Goal: Transaction & Acquisition: Obtain resource

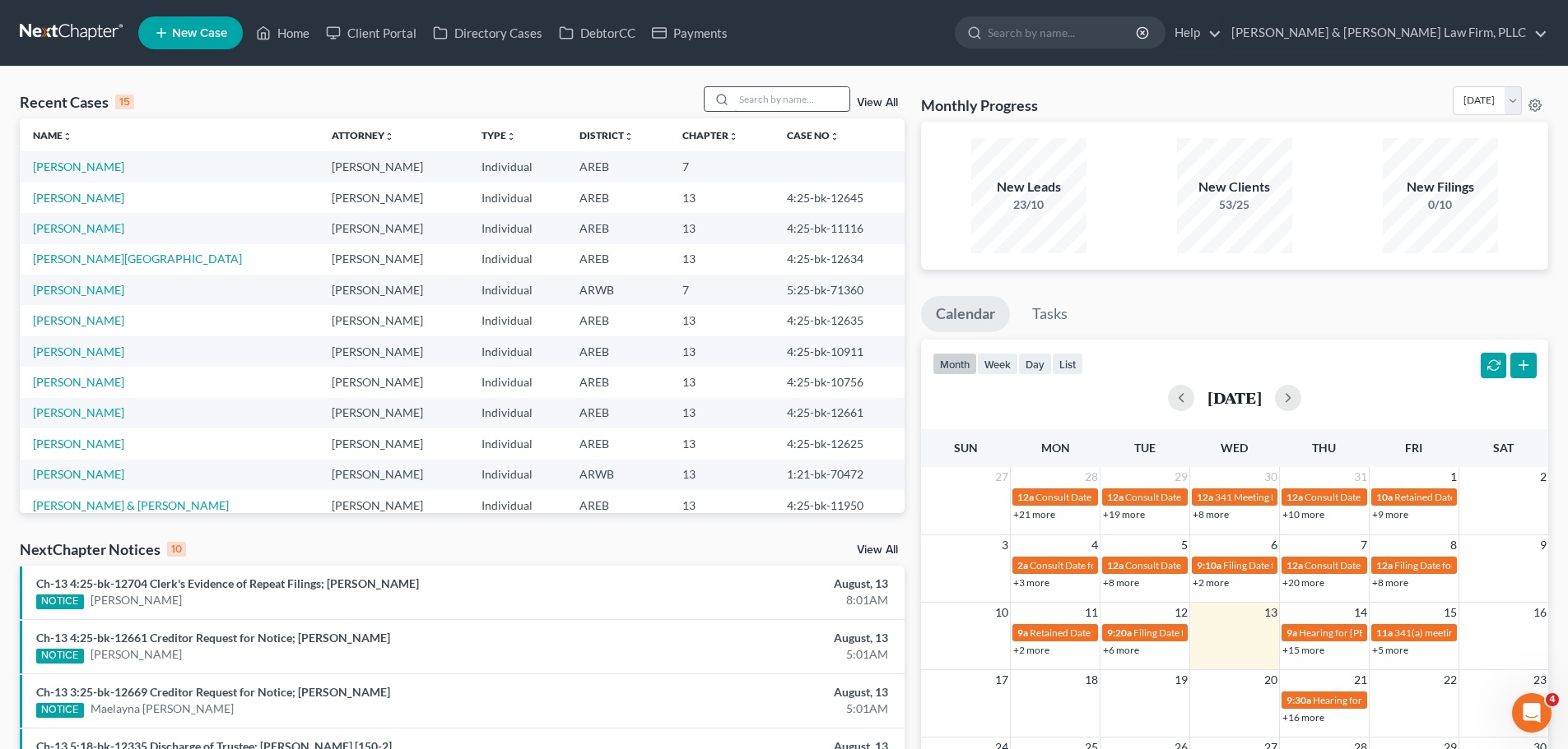
click at [774, 103] on input "search" at bounding box center [792, 99] width 115 height 24
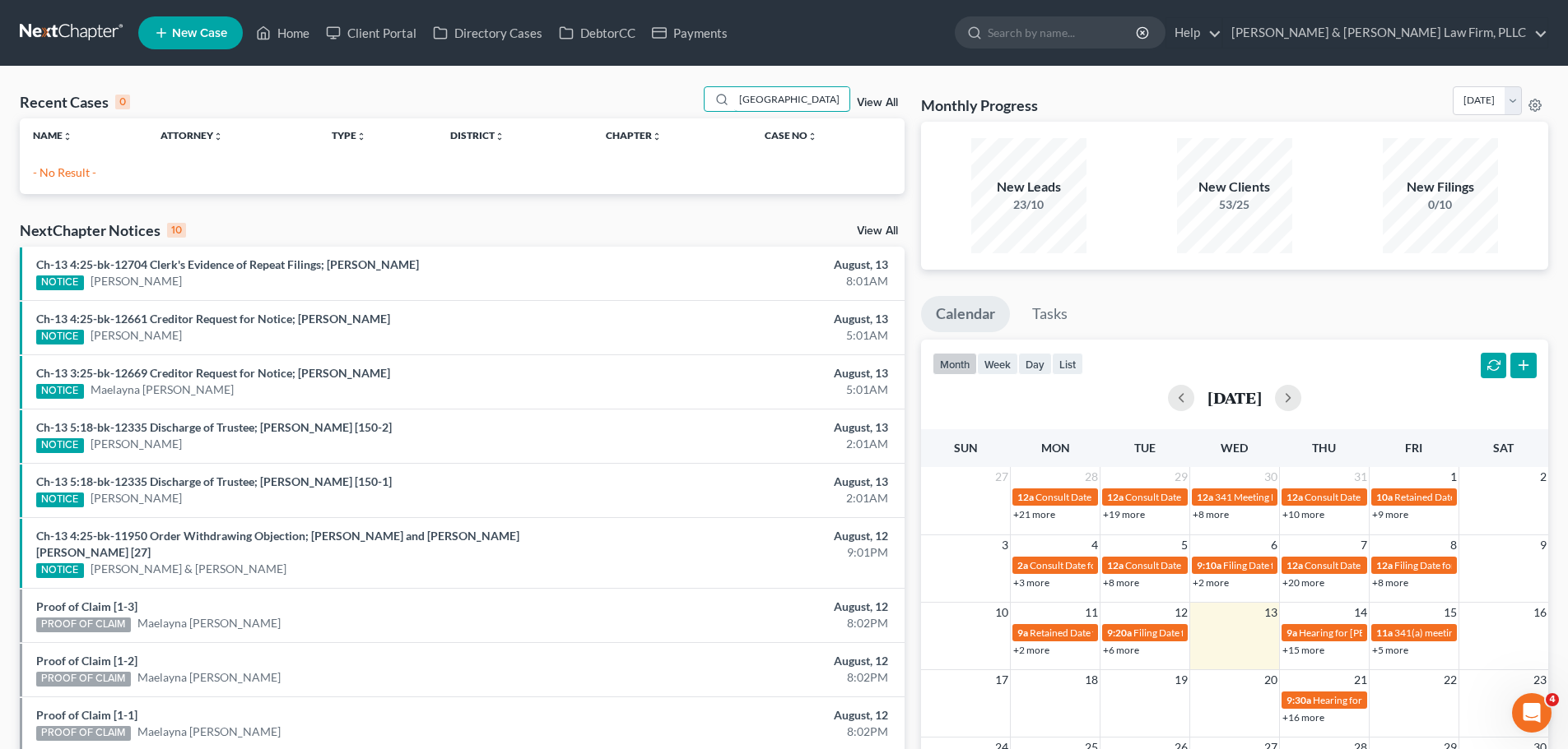
drag, startPoint x: 794, startPoint y: 90, endPoint x: 541, endPoint y: 94, distance: 253.0
click at [541, 94] on div "Recent Cases 0 santander View All" at bounding box center [462, 103] width 885 height 32
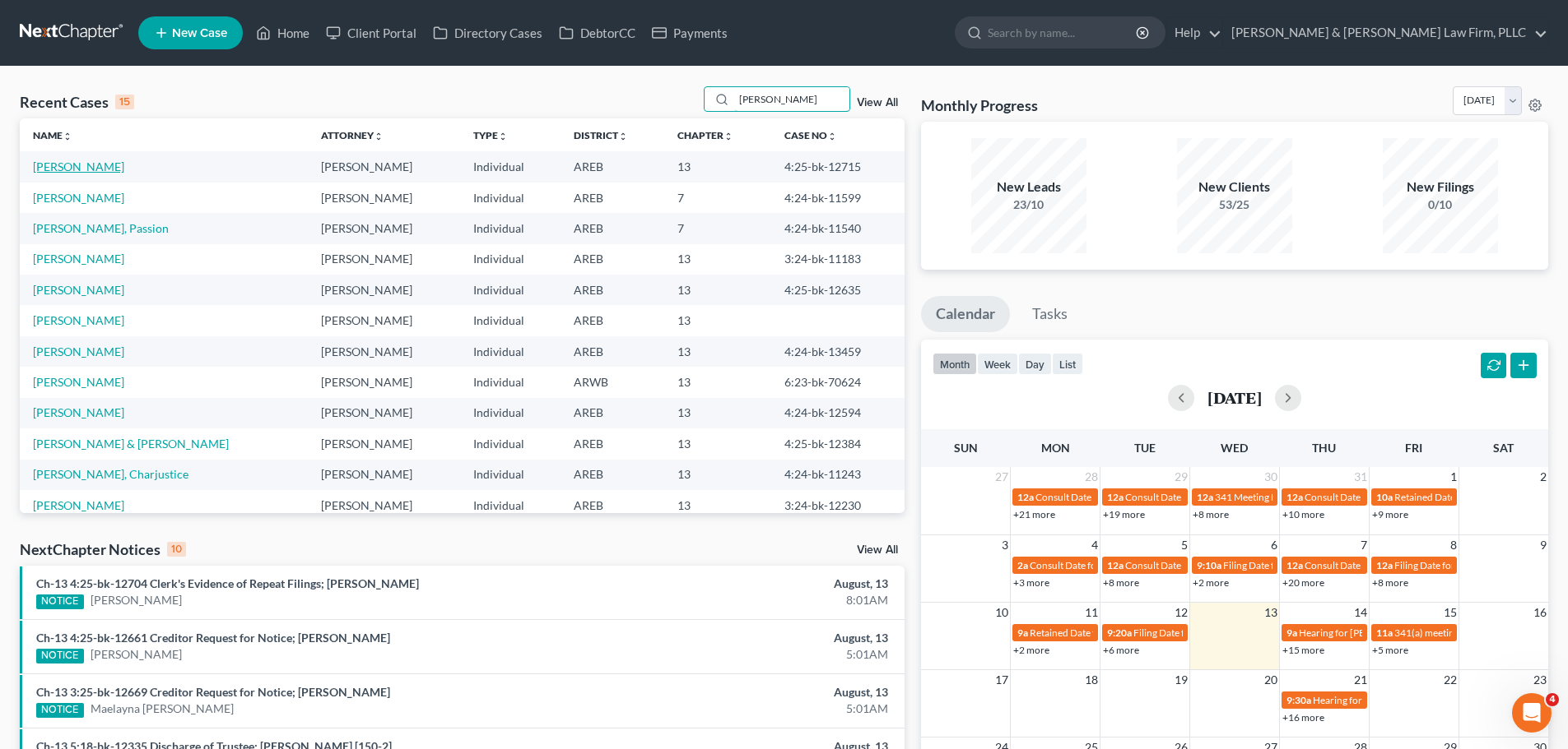
type input "[PERSON_NAME]"
click at [73, 160] on link "[PERSON_NAME]" at bounding box center [79, 166] width 91 height 14
select select "2"
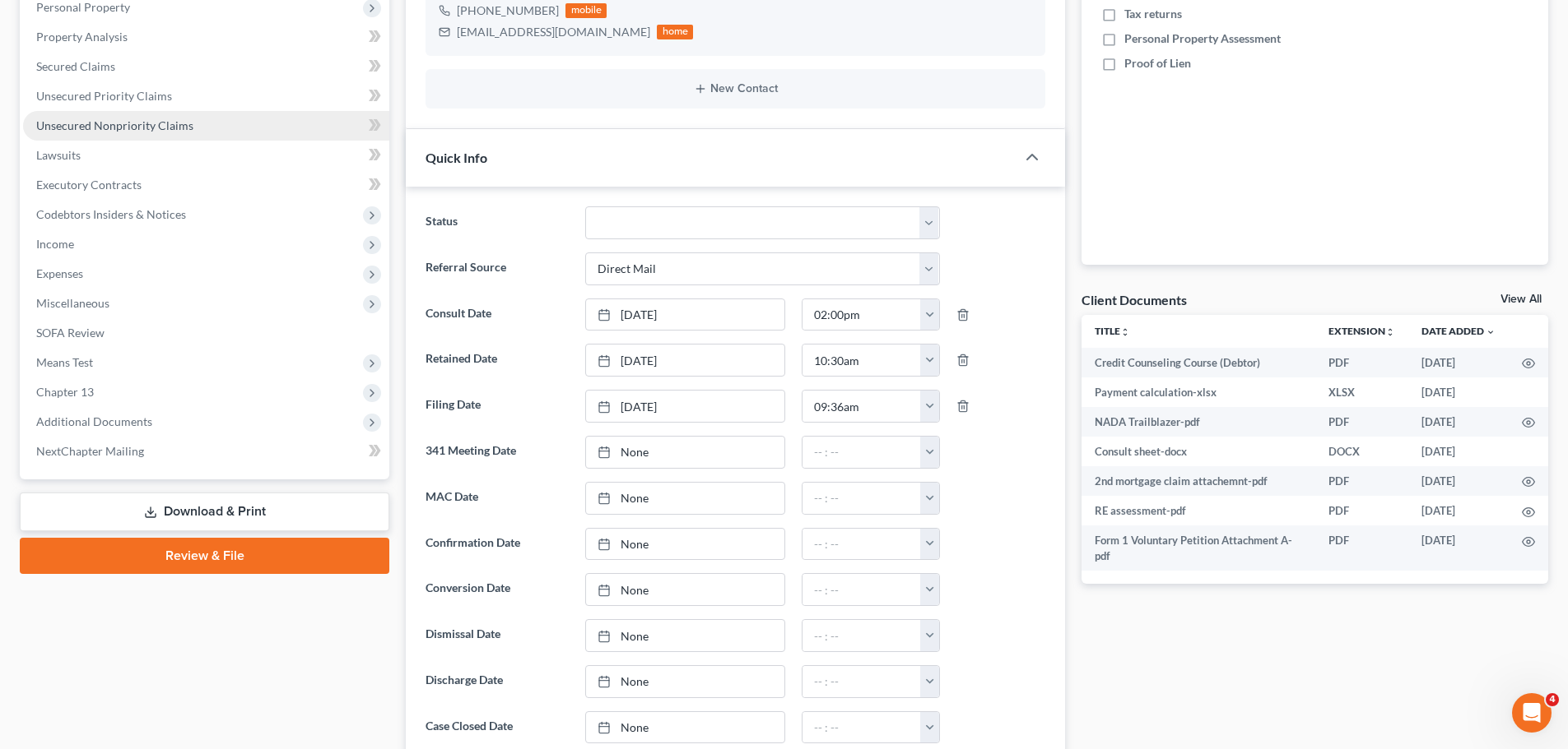
scroll to position [82, 0]
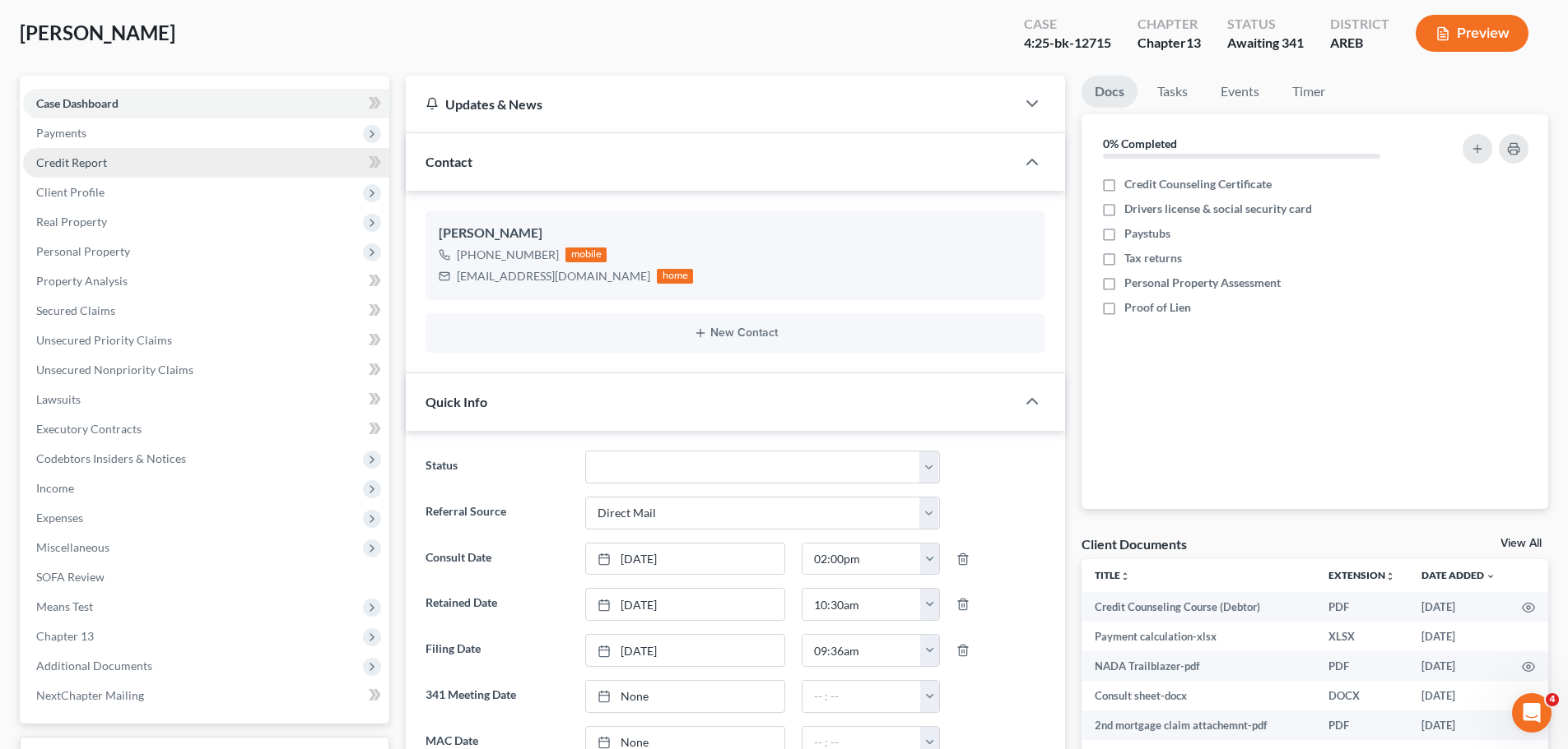
click at [103, 162] on span "Credit Report" at bounding box center [71, 162] width 71 height 14
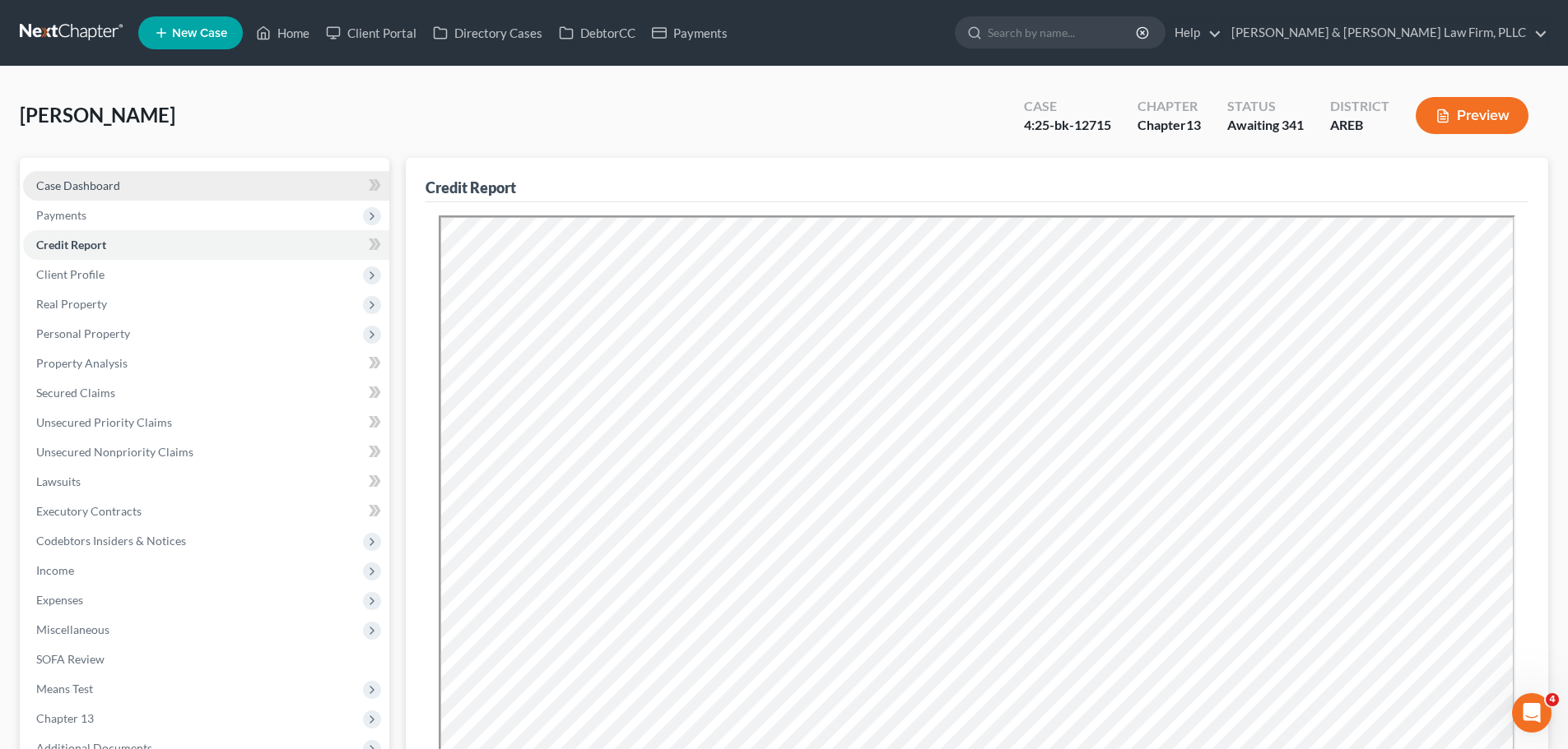
drag, startPoint x: 119, startPoint y: 180, endPoint x: 217, endPoint y: 175, distance: 98.1
click at [119, 180] on link "Case Dashboard" at bounding box center [206, 186] width 366 height 30
select select "2"
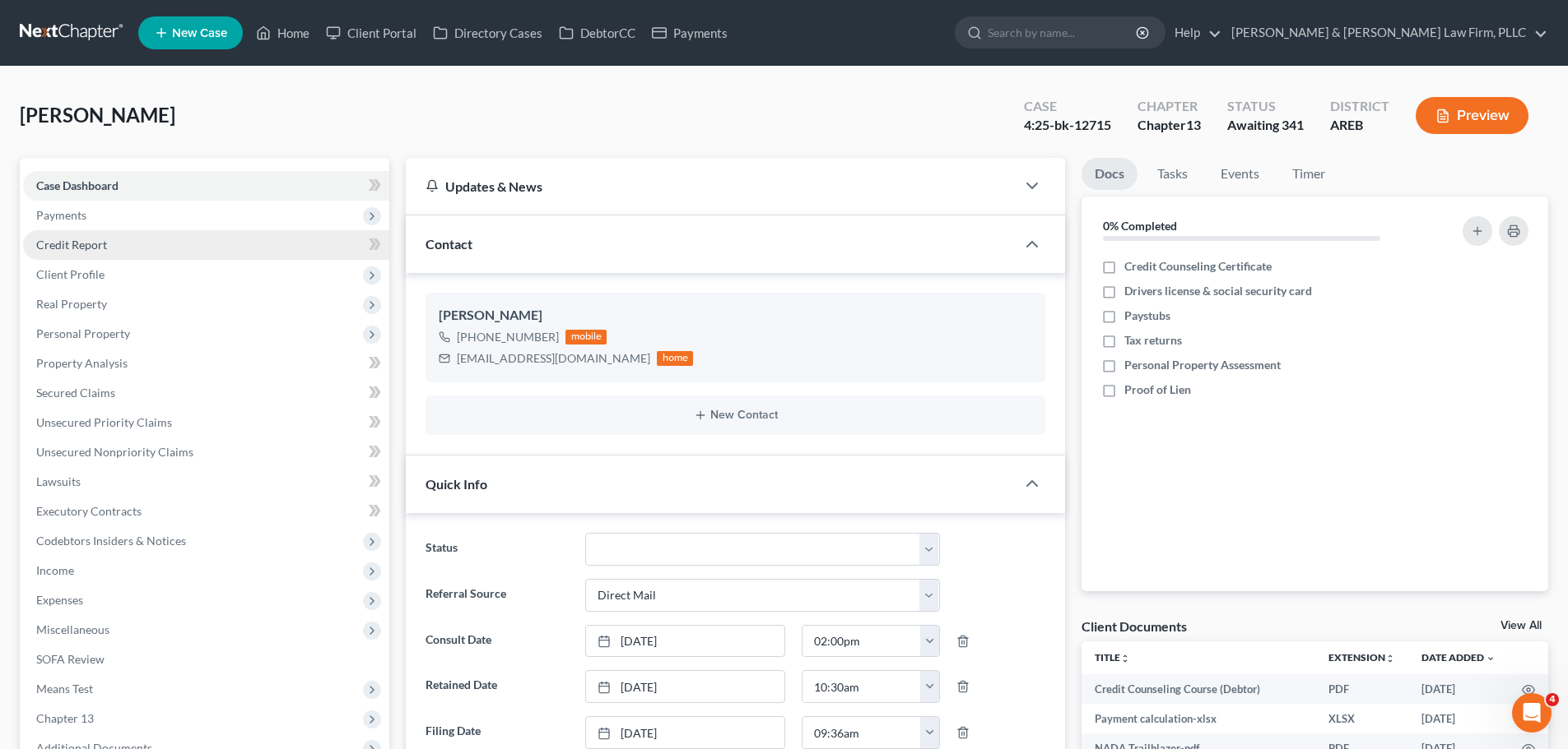
click at [103, 230] on link "Credit Report" at bounding box center [206, 245] width 366 height 30
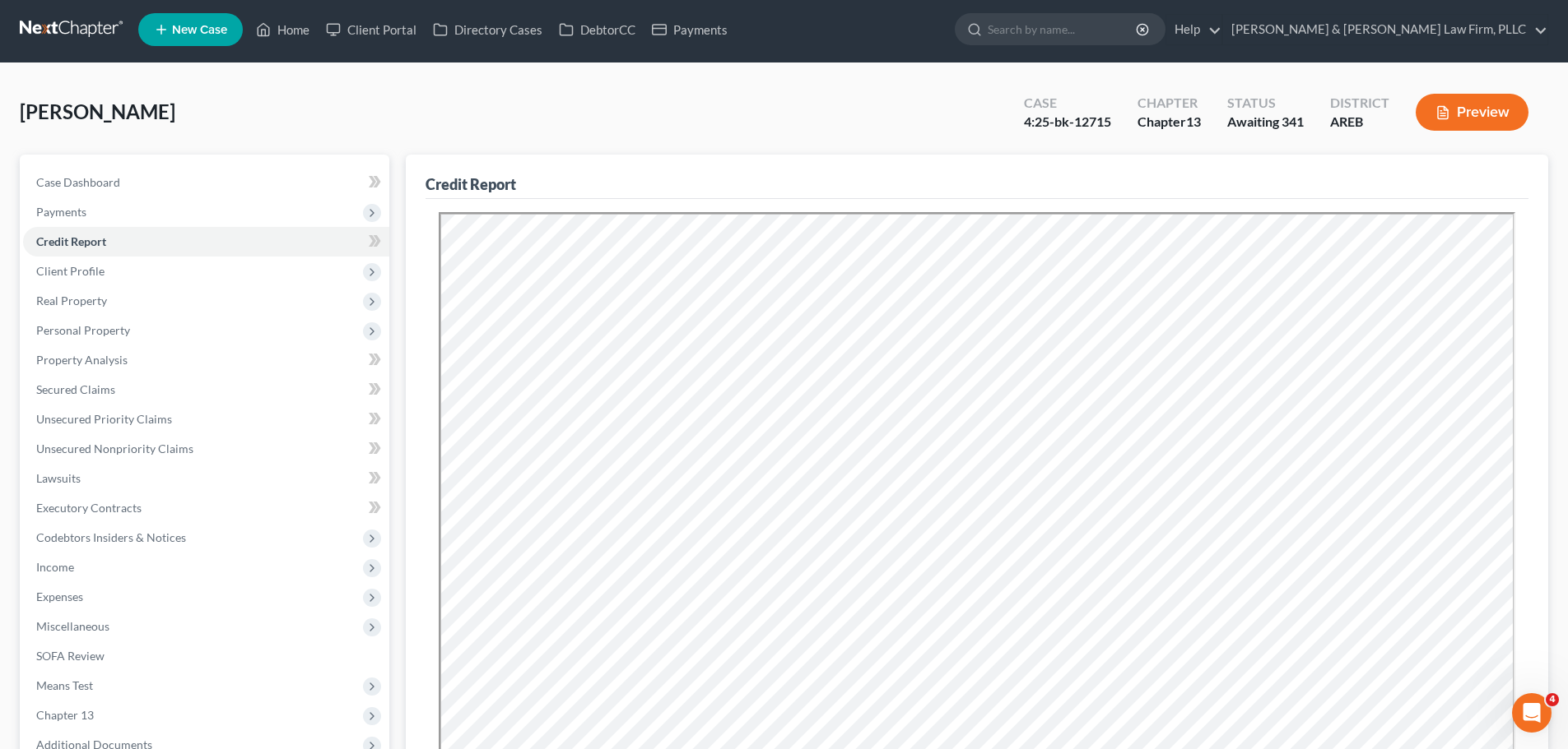
scroll to position [2, 0]
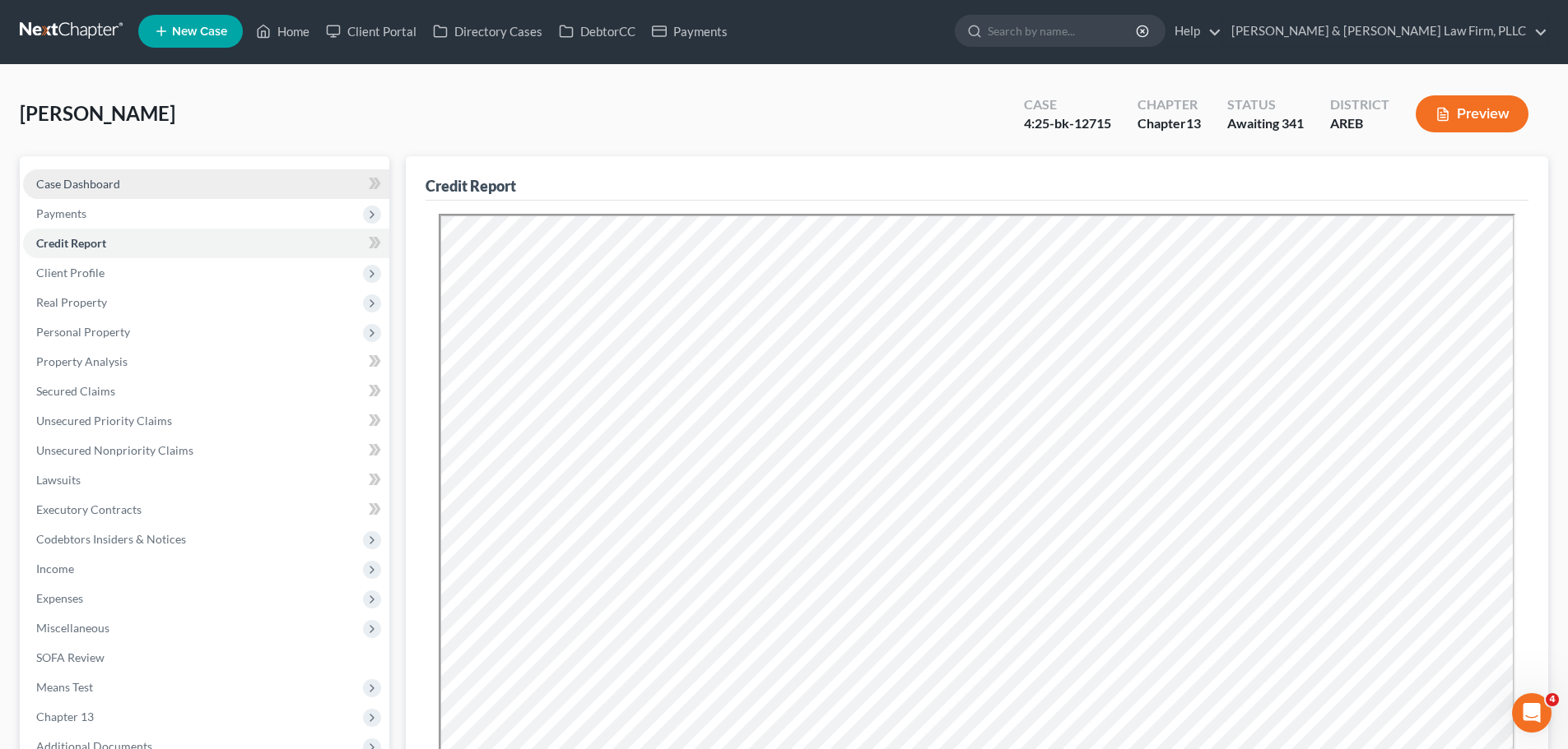
click at [148, 181] on link "Case Dashboard" at bounding box center [206, 184] width 366 height 30
select select "0"
select select "2"
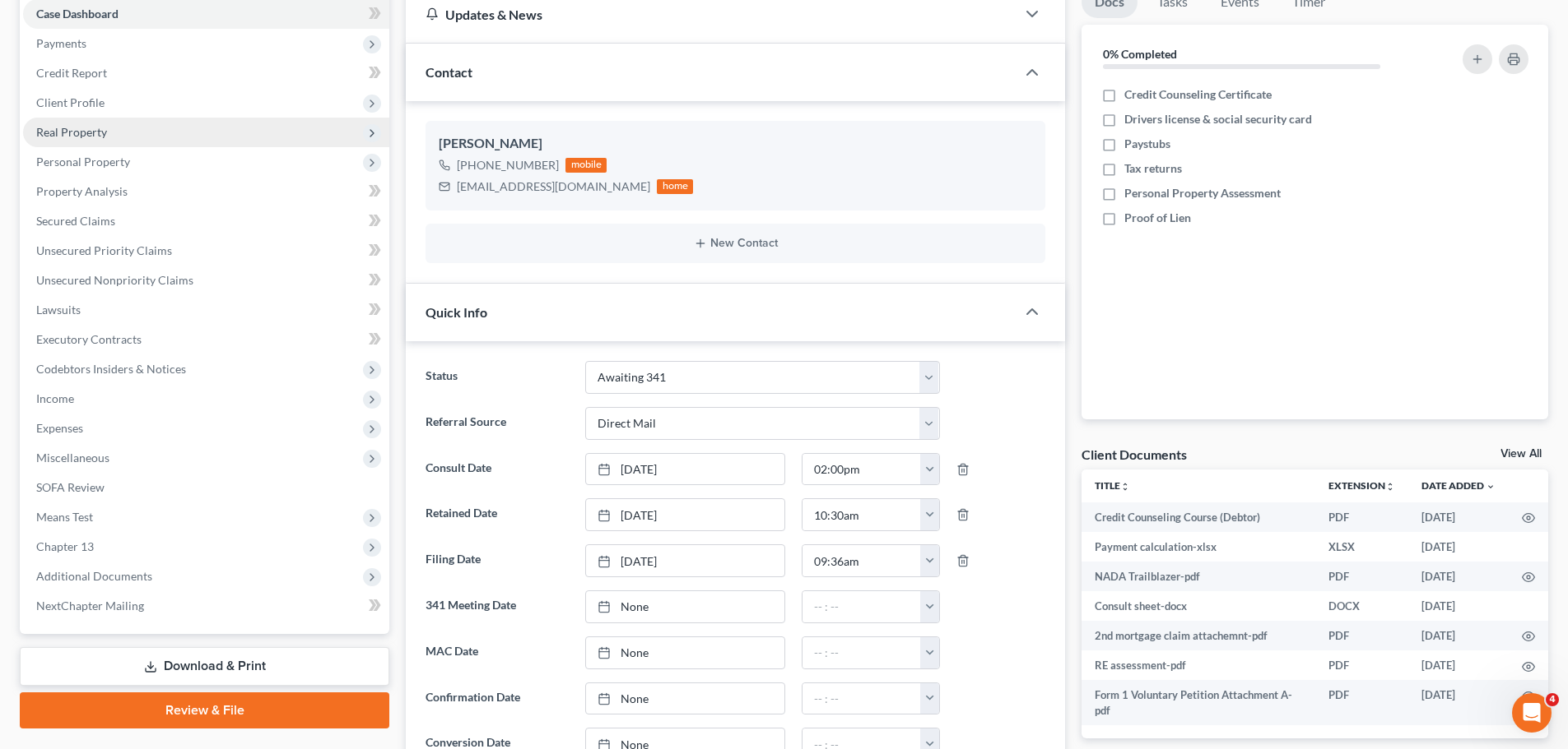
scroll to position [82, 0]
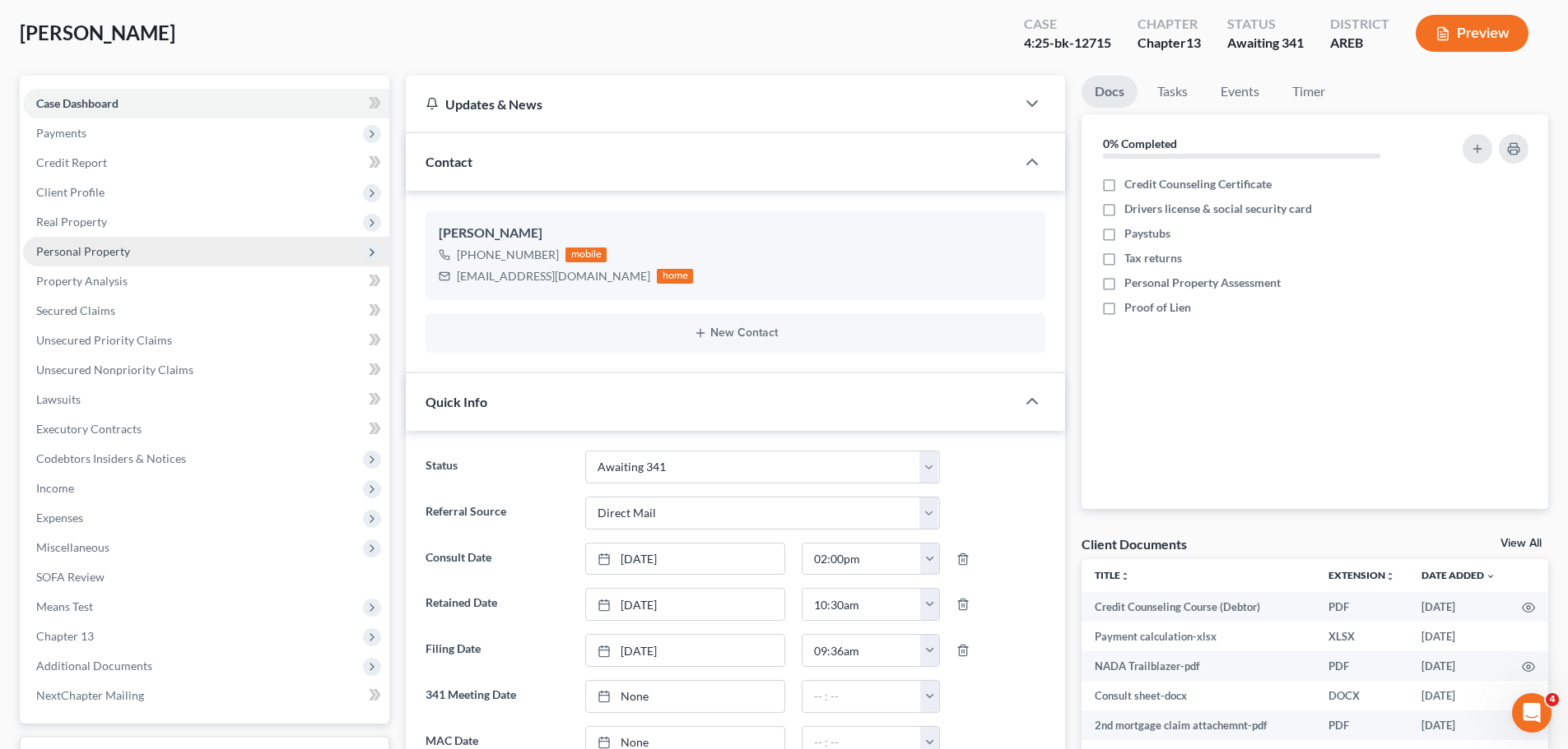
click at [140, 253] on span "Personal Property" at bounding box center [206, 252] width 366 height 30
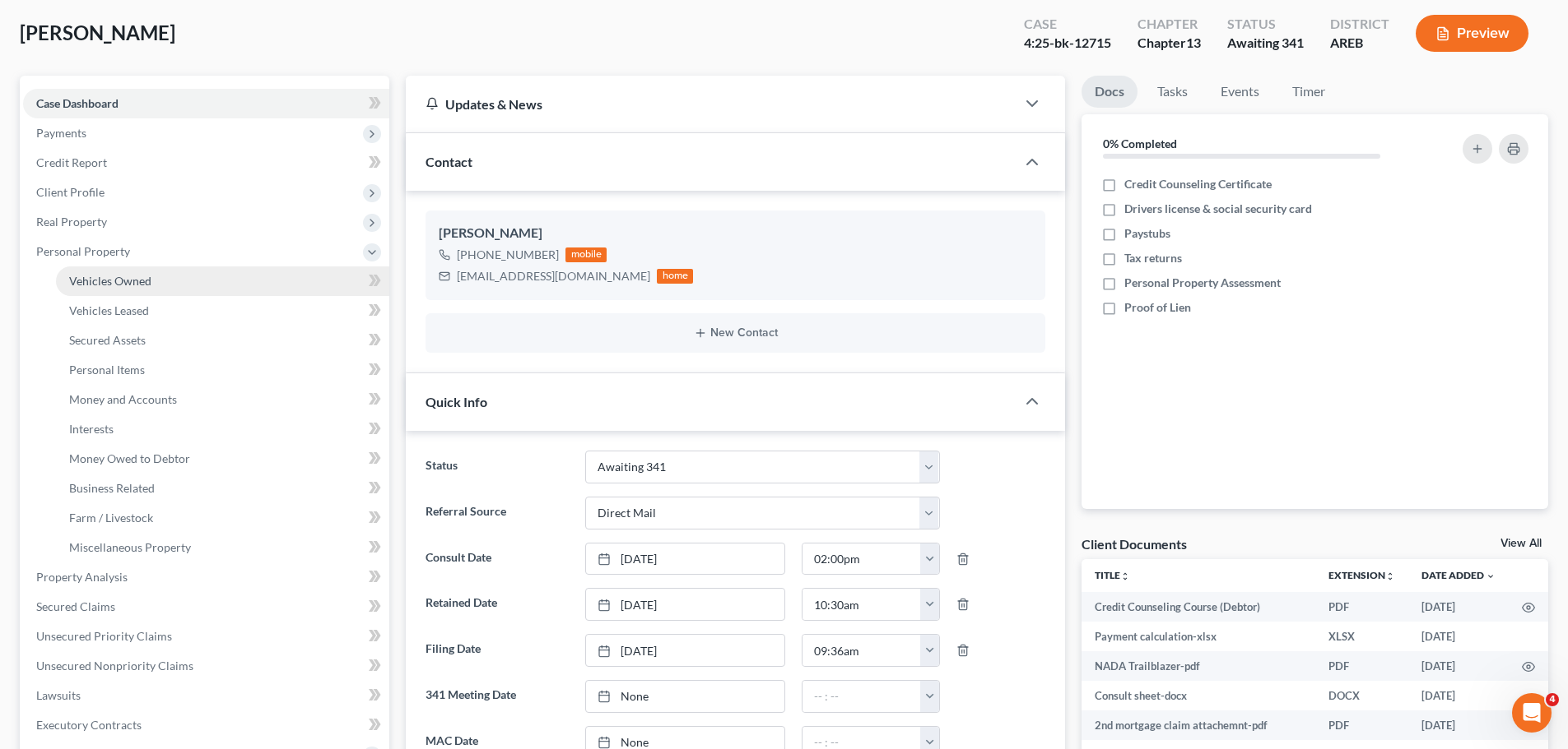
click at [145, 284] on span "Vehicles Owned" at bounding box center [110, 281] width 82 height 14
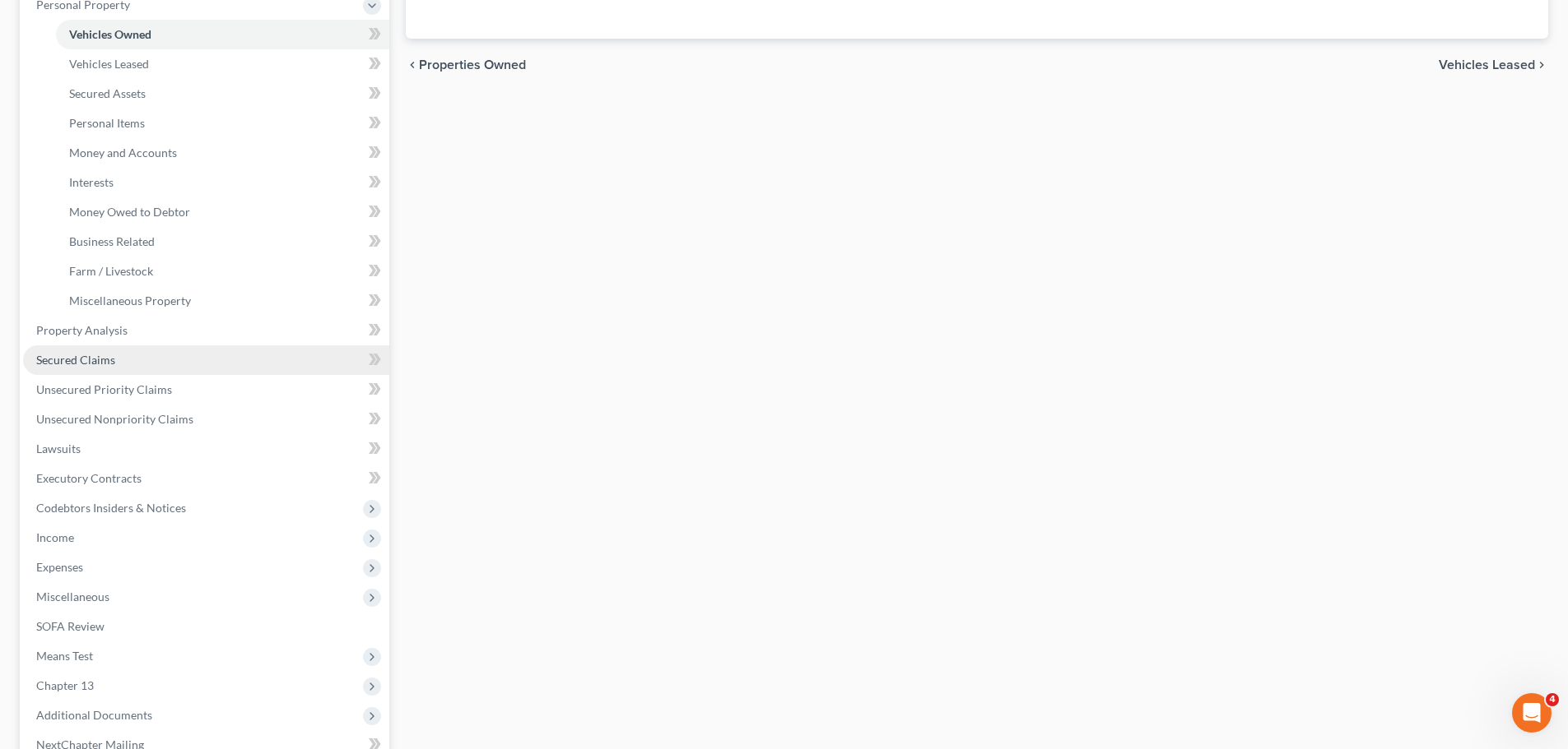
click at [113, 356] on span "Secured Claims" at bounding box center [76, 359] width 79 height 14
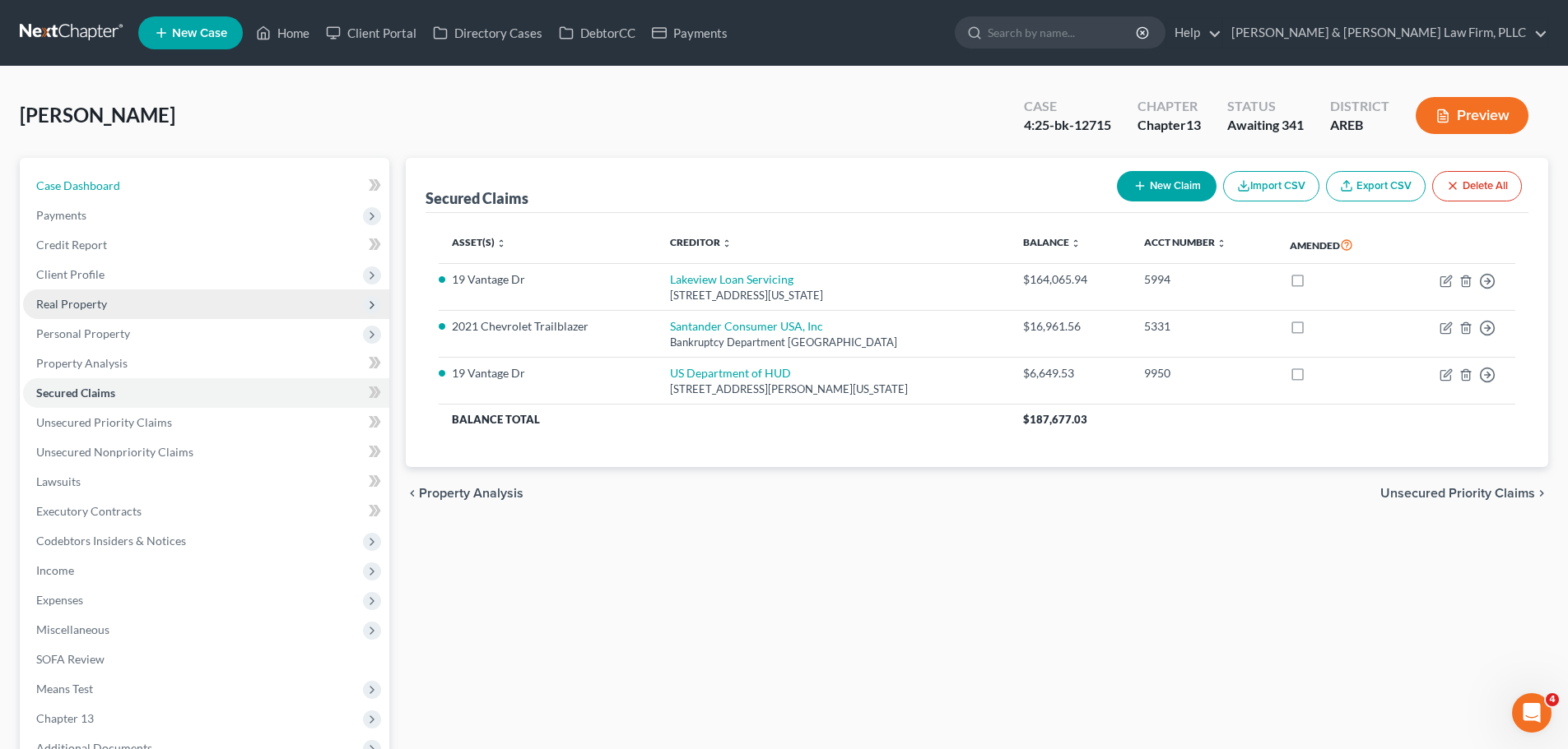
click at [141, 185] on link "Case Dashboard" at bounding box center [206, 186] width 366 height 30
select select "2"
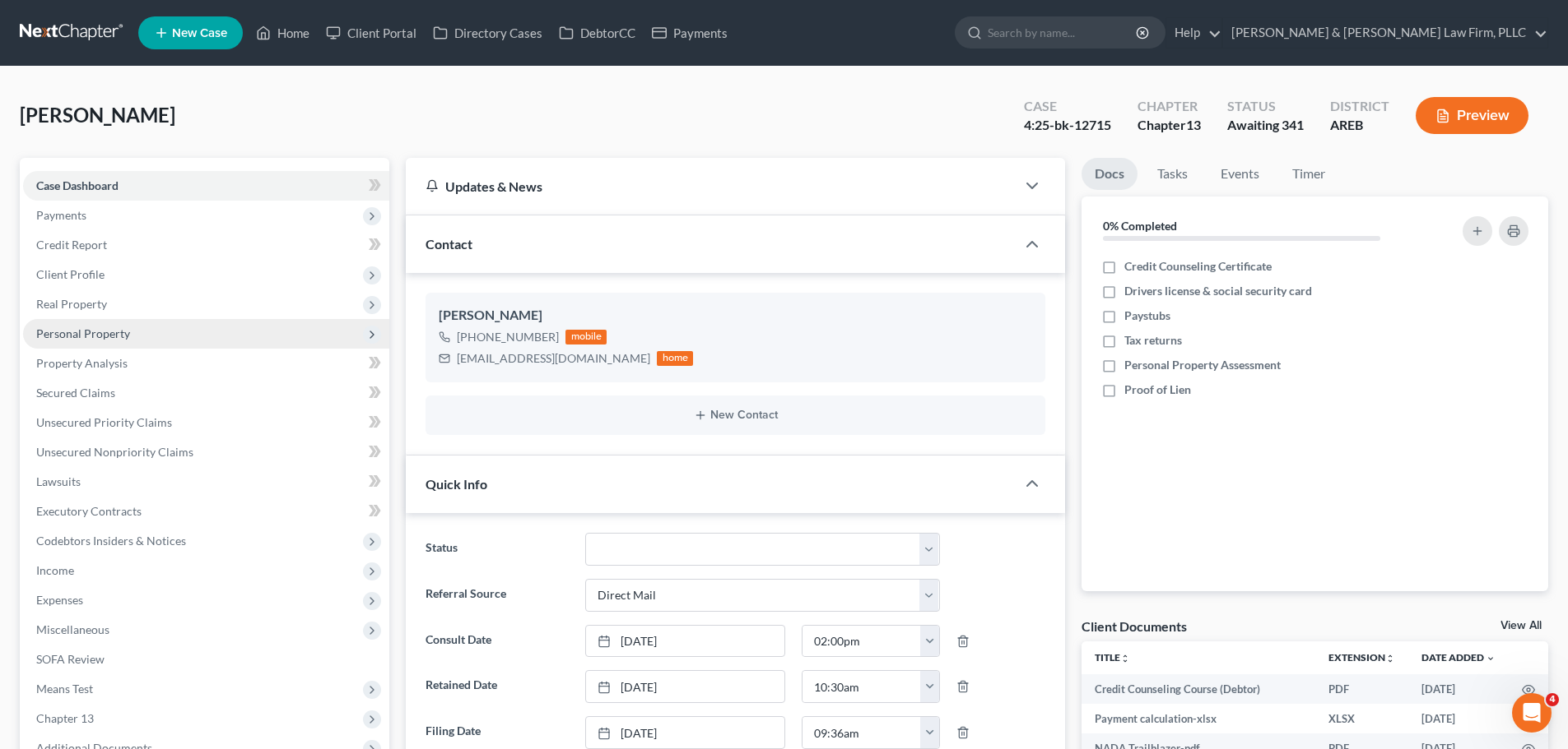
click at [93, 330] on span "Personal Property" at bounding box center [83, 333] width 94 height 14
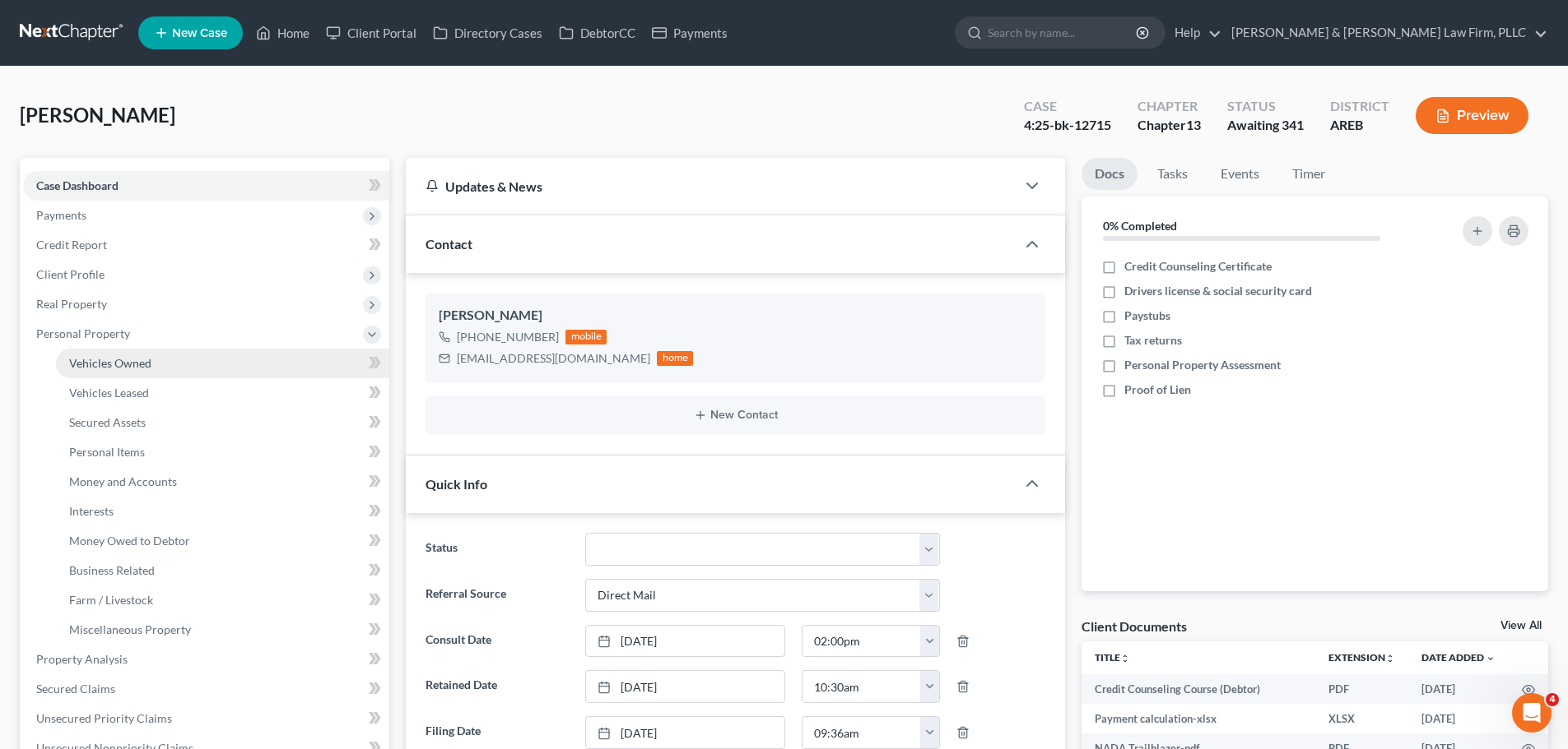
click at [148, 361] on span "Vehicles Owned" at bounding box center [110, 363] width 82 height 14
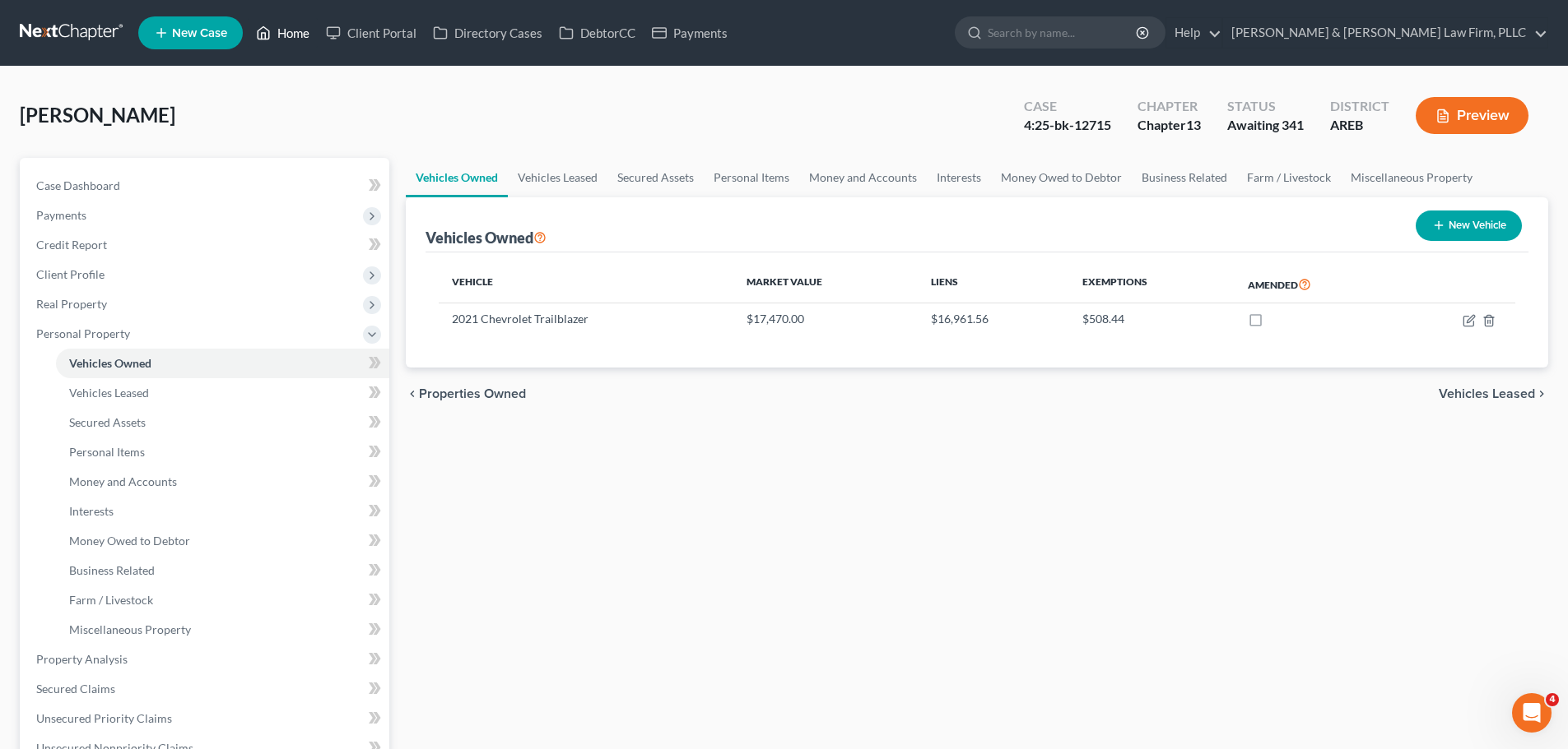
click at [281, 24] on link "Home" at bounding box center [283, 33] width 70 height 30
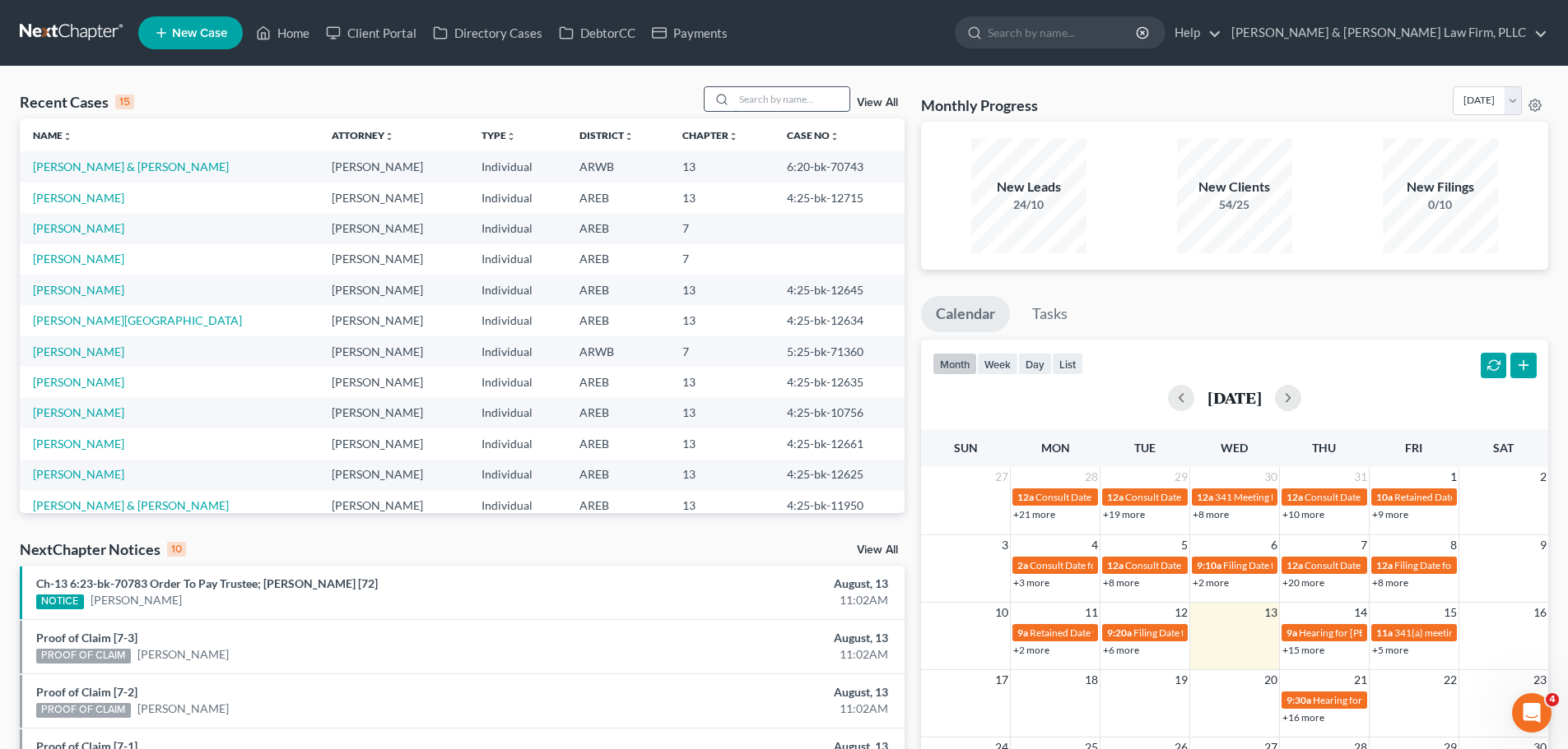
click at [739, 103] on input "search" at bounding box center [792, 99] width 115 height 24
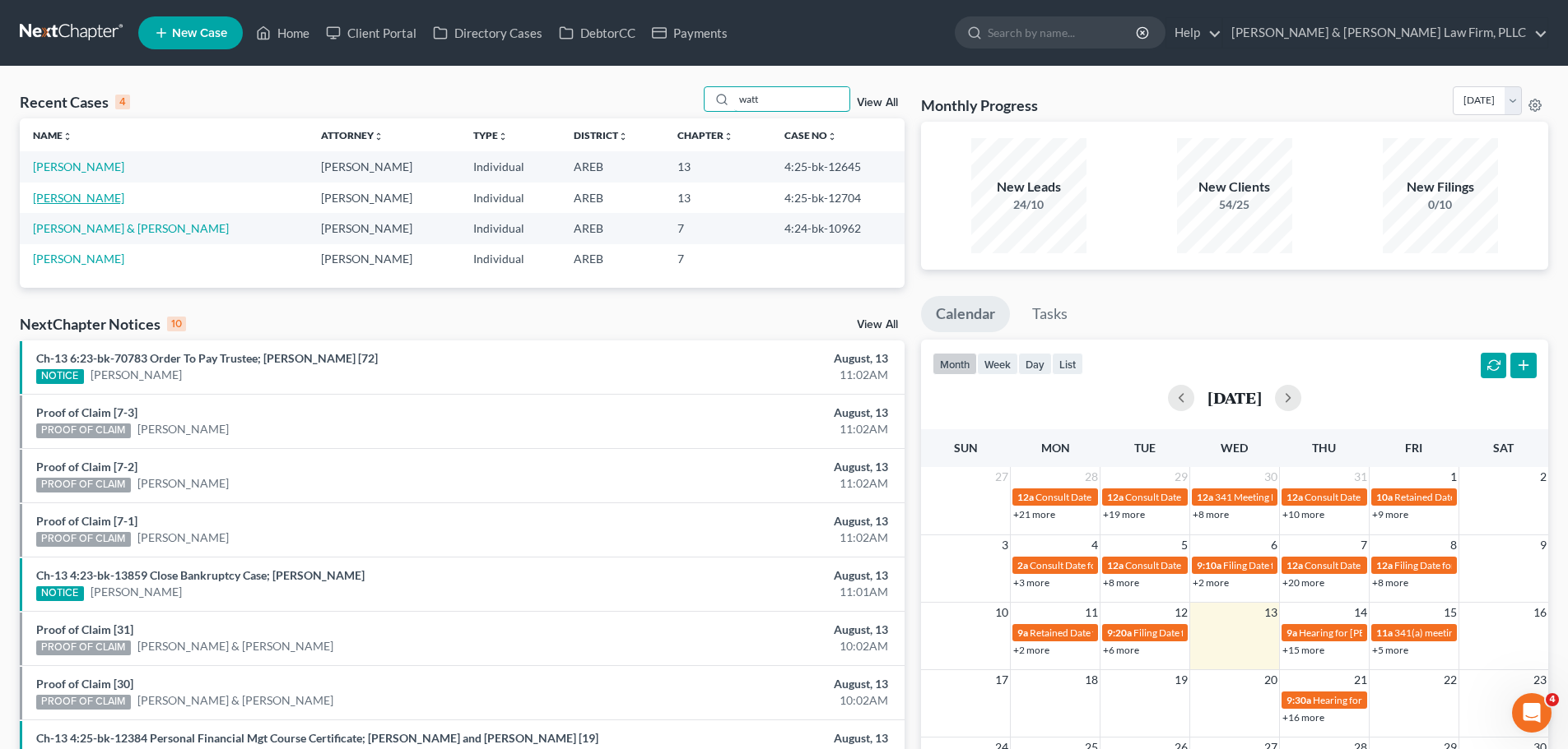
type input "watt"
click at [73, 195] on link "[PERSON_NAME]" at bounding box center [79, 198] width 91 height 14
select select "2"
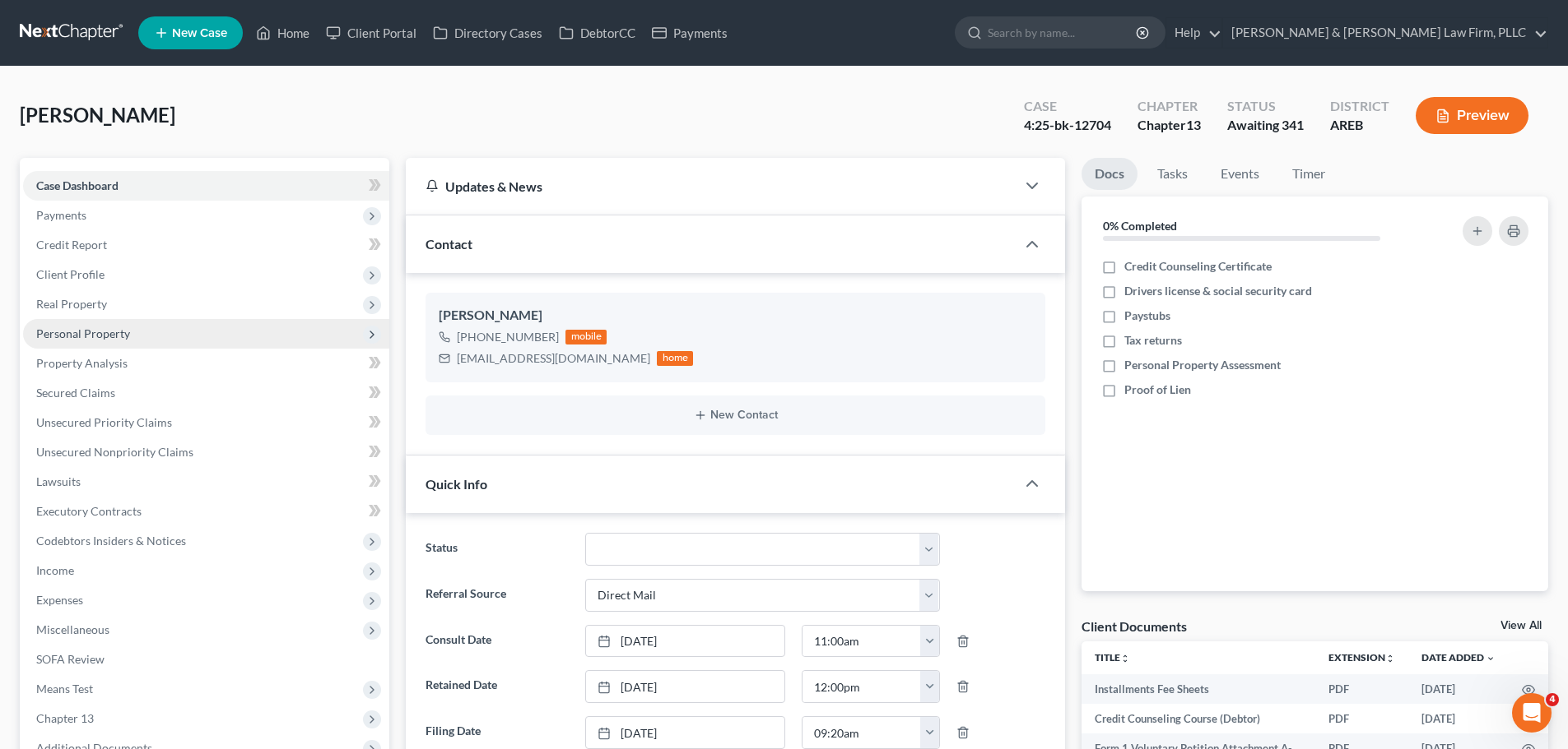
click at [62, 340] on span "Personal Property" at bounding box center [83, 333] width 94 height 14
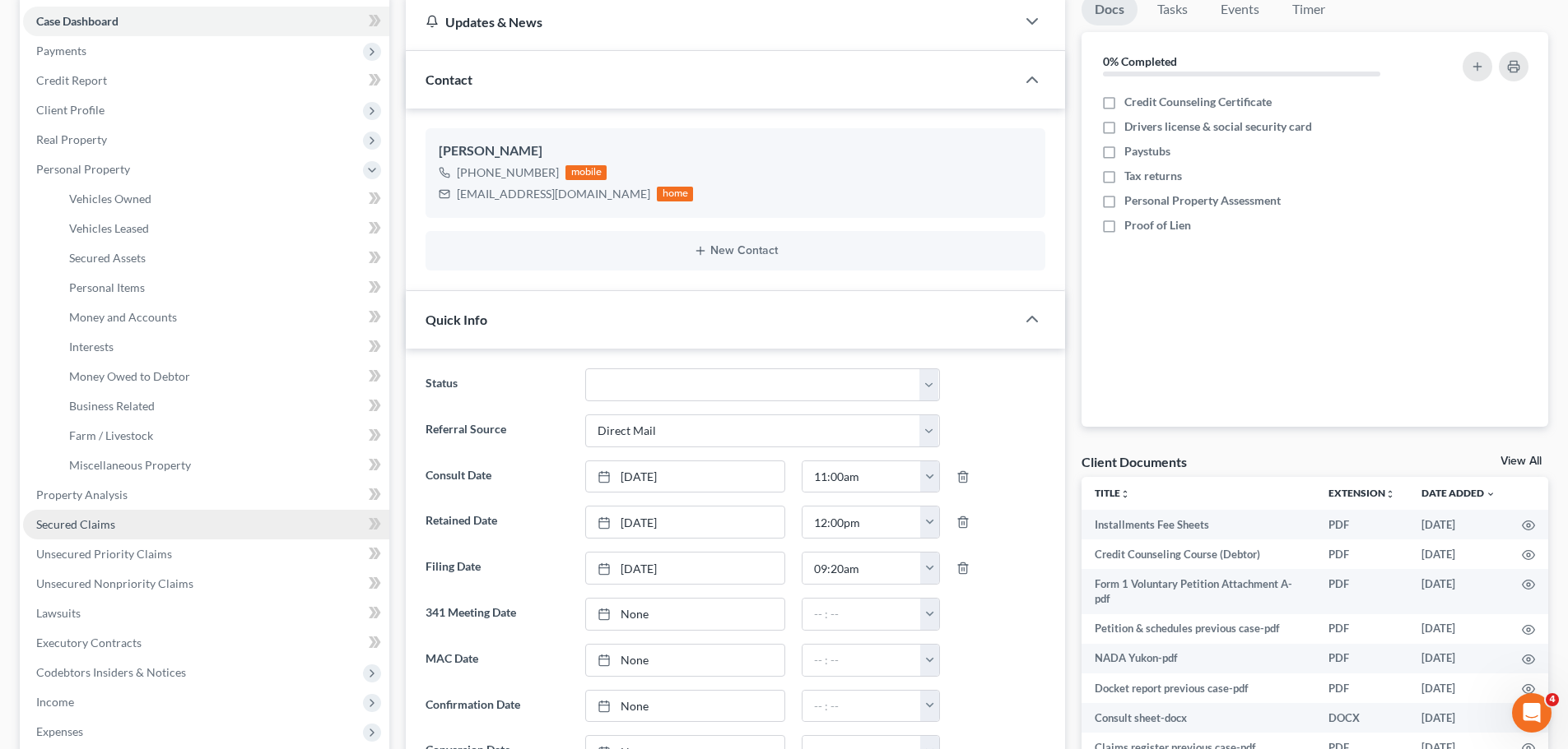
click at [112, 521] on span "Secured Claims" at bounding box center [76, 524] width 79 height 14
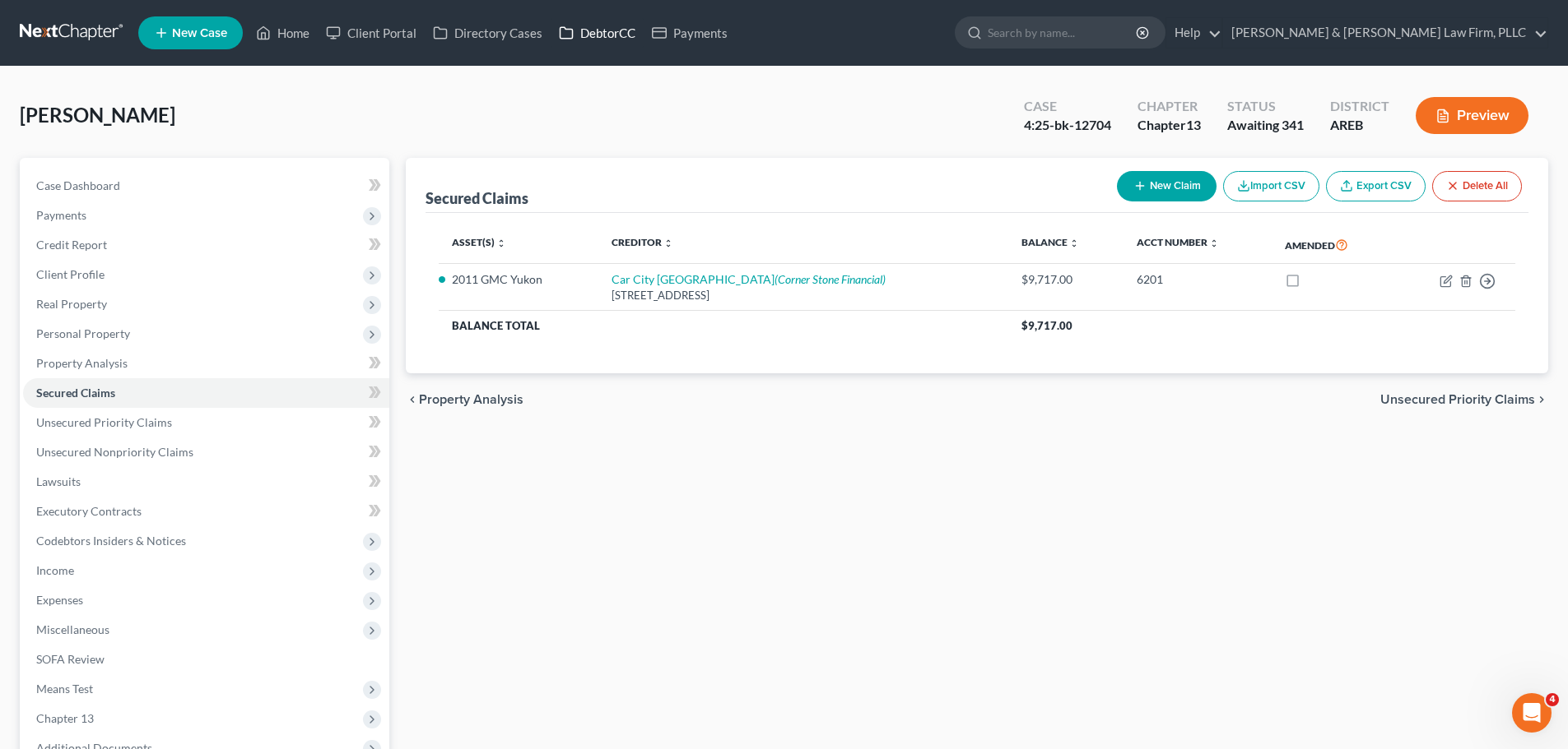
click at [615, 19] on link "DebtorCC" at bounding box center [597, 33] width 93 height 30
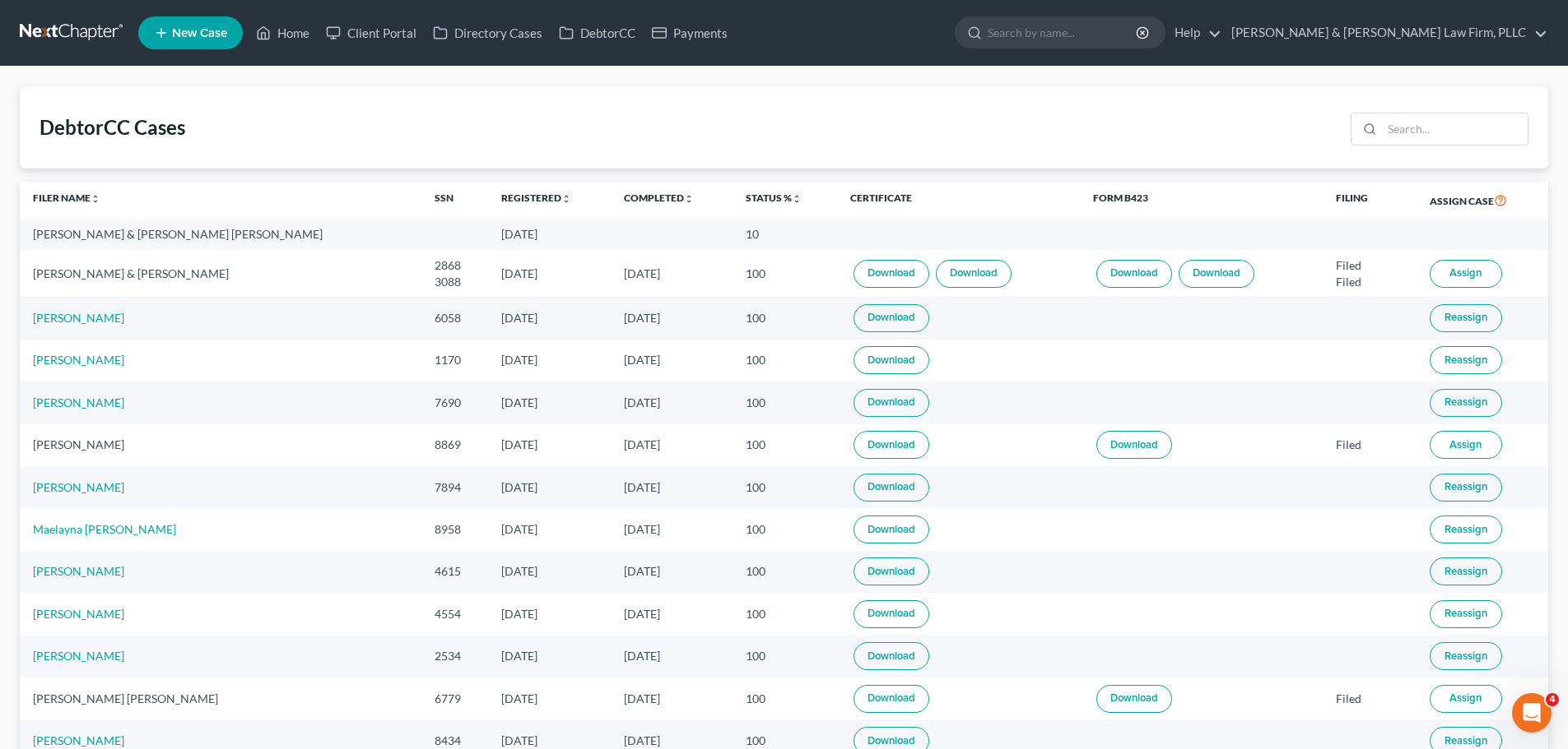
click at [278, 13] on ul "New Case Home Client Portal Directory Cases DebtorCC Payments - No Result - See…" at bounding box center [844, 32] width 1410 height 42
click at [281, 25] on link "Home" at bounding box center [283, 33] width 70 height 30
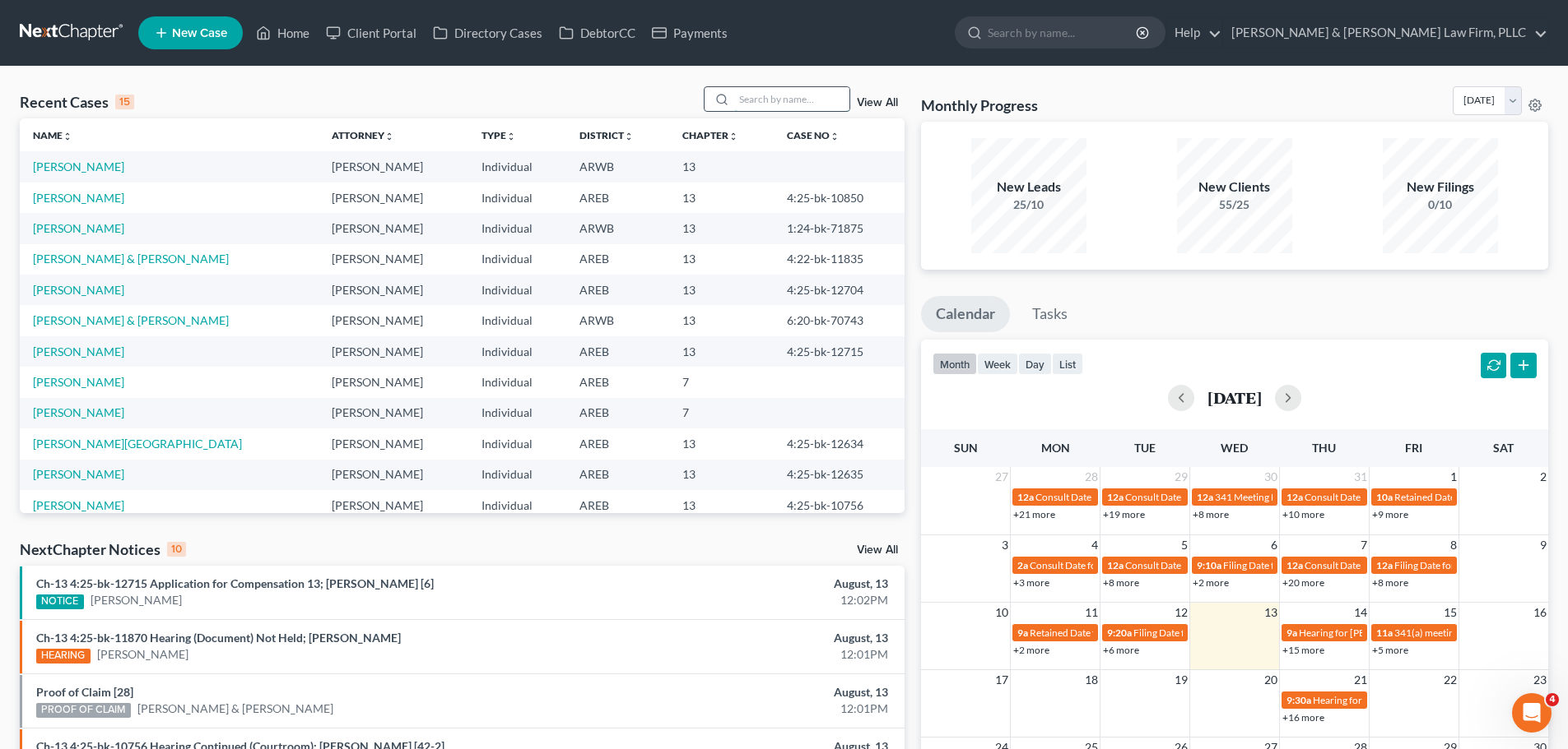
click at [755, 91] on input "search" at bounding box center [792, 99] width 115 height 24
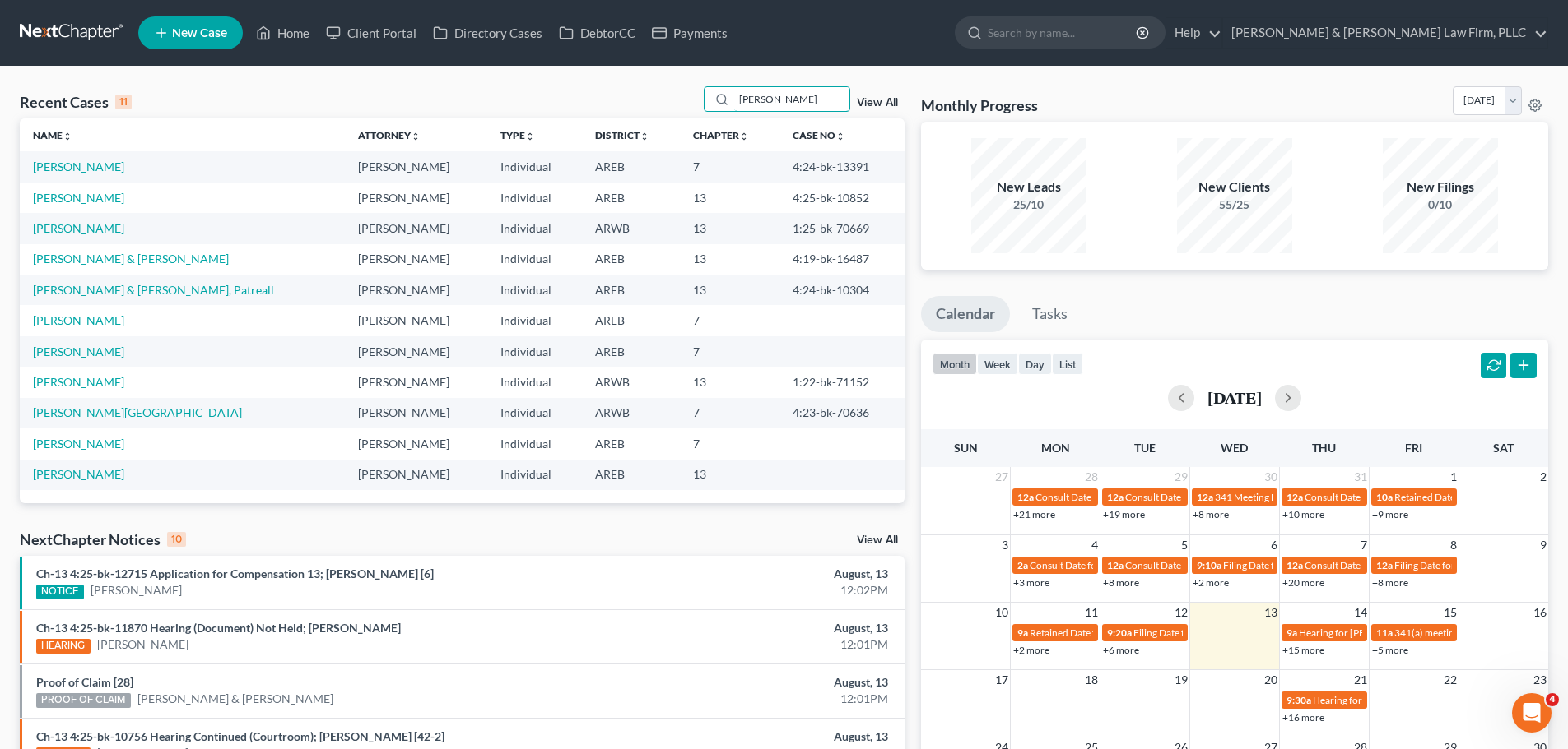
type input "[PERSON_NAME]"
click at [39, 189] on td "[PERSON_NAME]" at bounding box center [182, 198] width 325 height 30
click at [42, 192] on link "[PERSON_NAME]" at bounding box center [79, 198] width 91 height 14
select select "1"
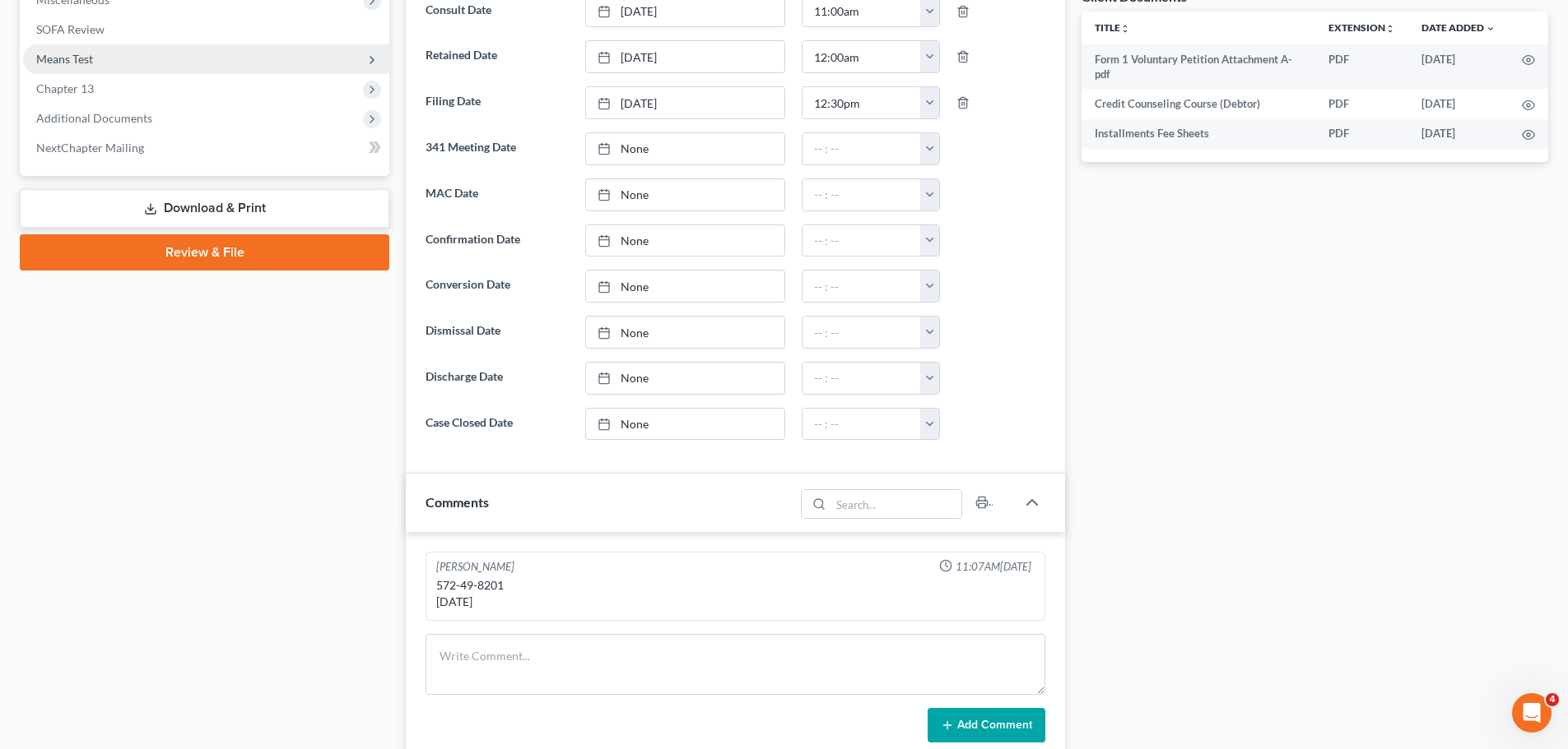
scroll to position [493, 0]
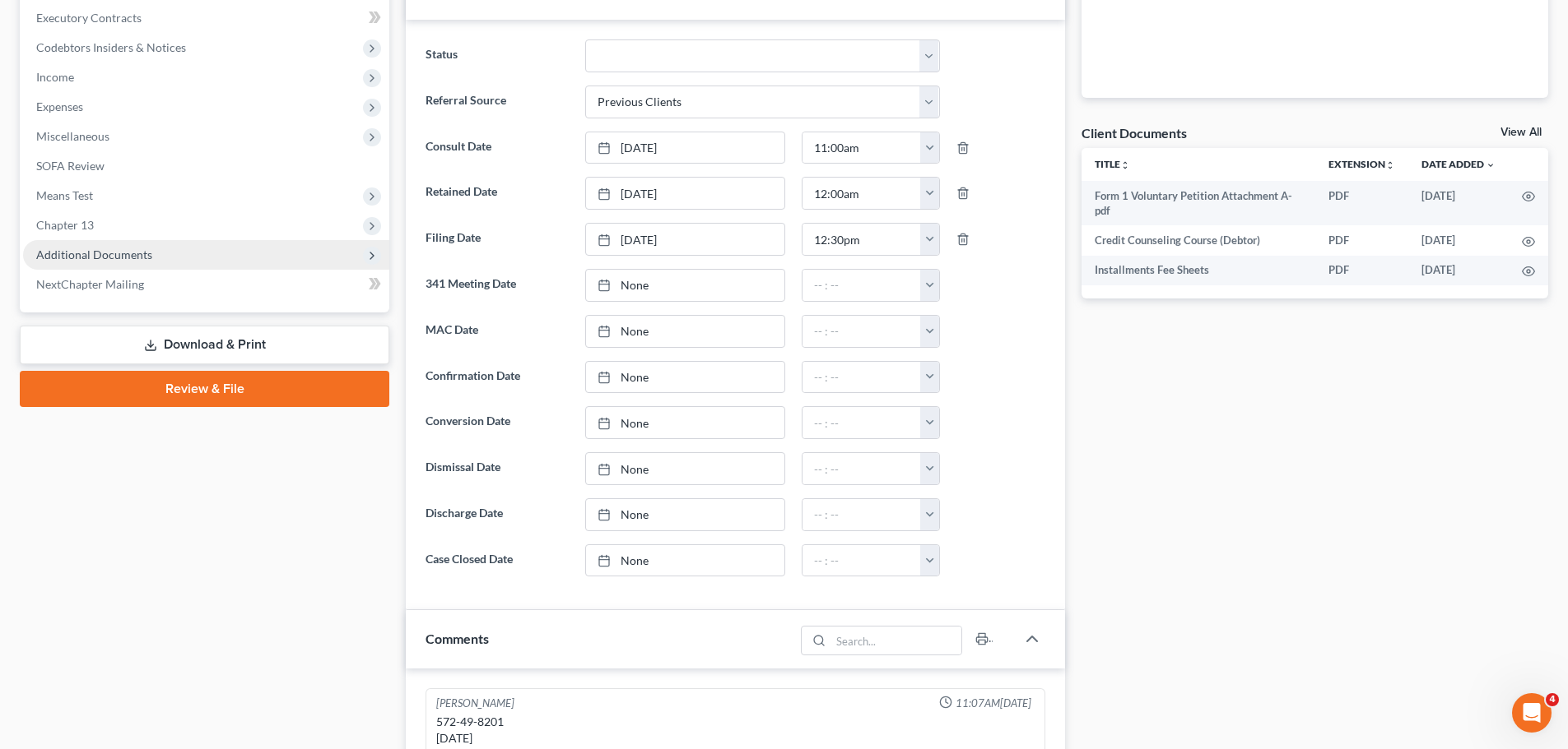
click at [199, 247] on span "Additional Documents" at bounding box center [206, 255] width 366 height 30
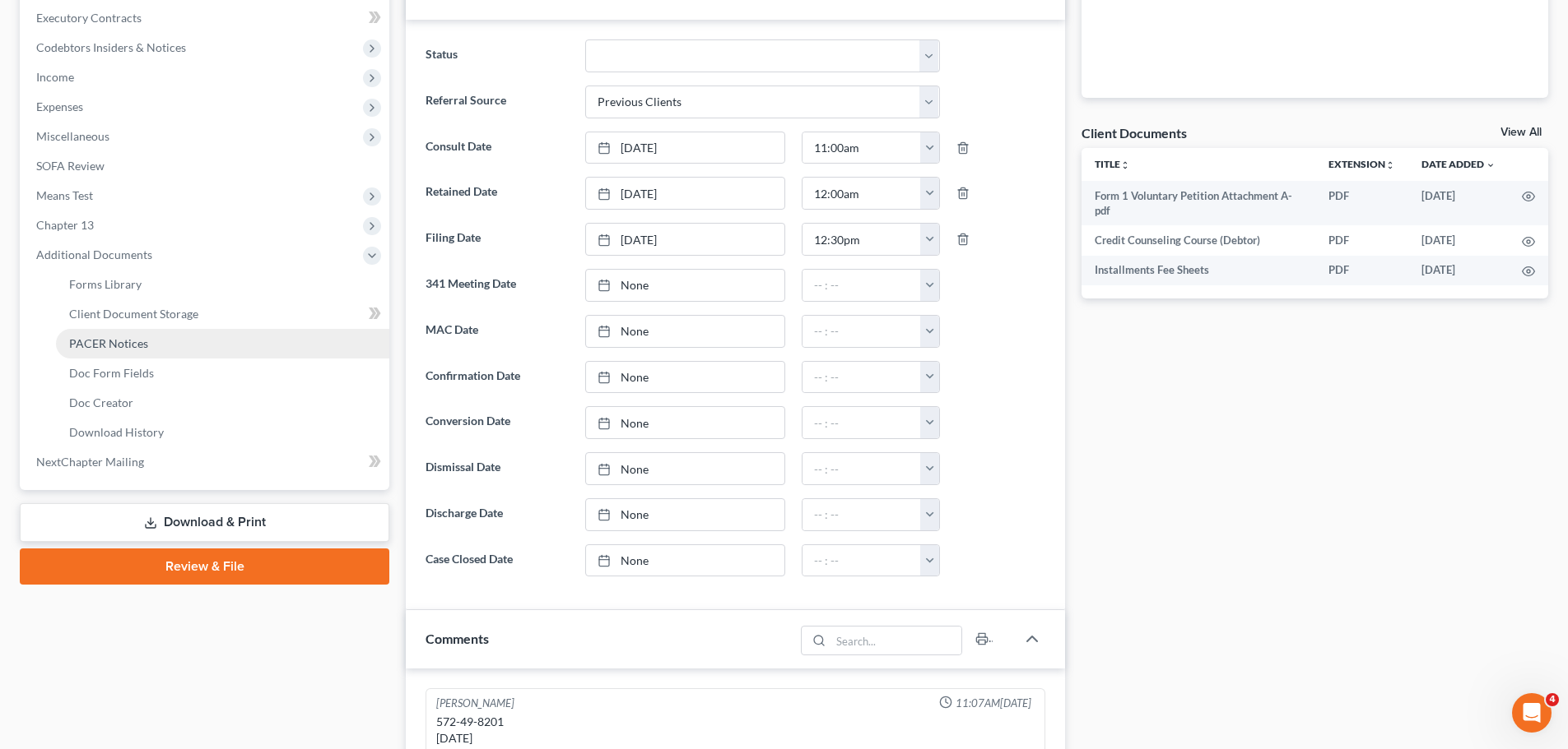
click at [187, 341] on link "PACER Notices" at bounding box center [223, 344] width 334 height 30
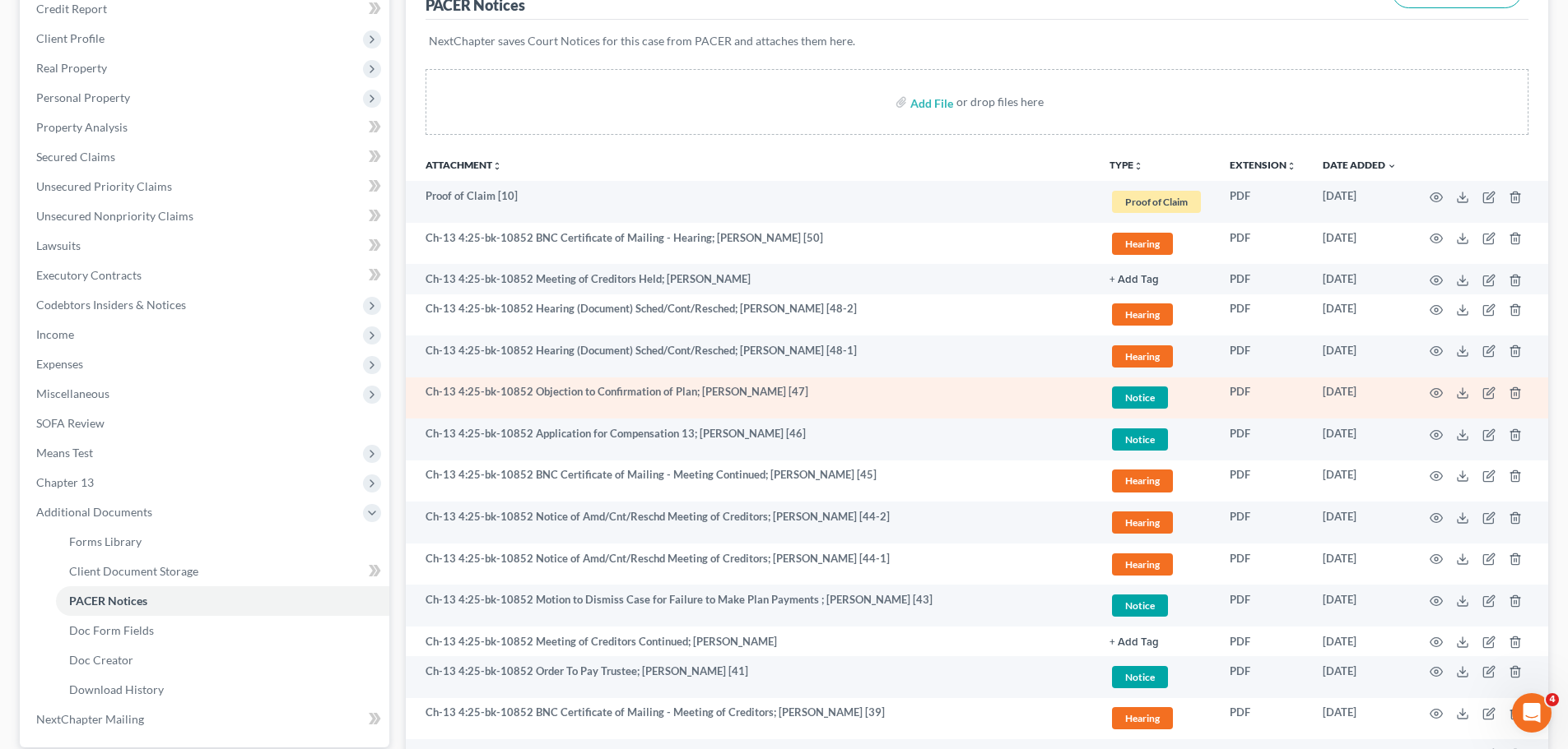
scroll to position [247, 0]
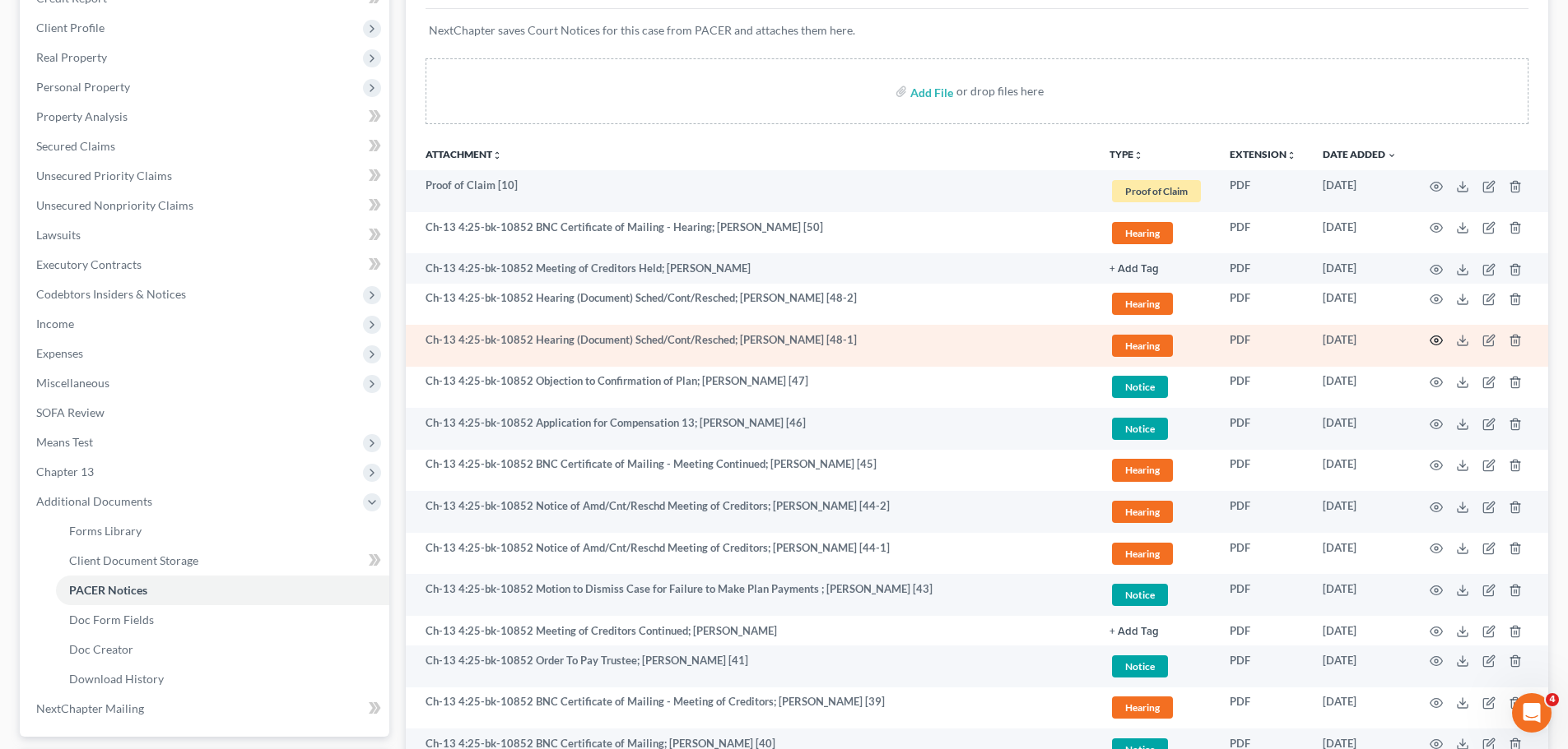
click at [1438, 344] on icon "button" at bounding box center [1436, 341] width 13 height 13
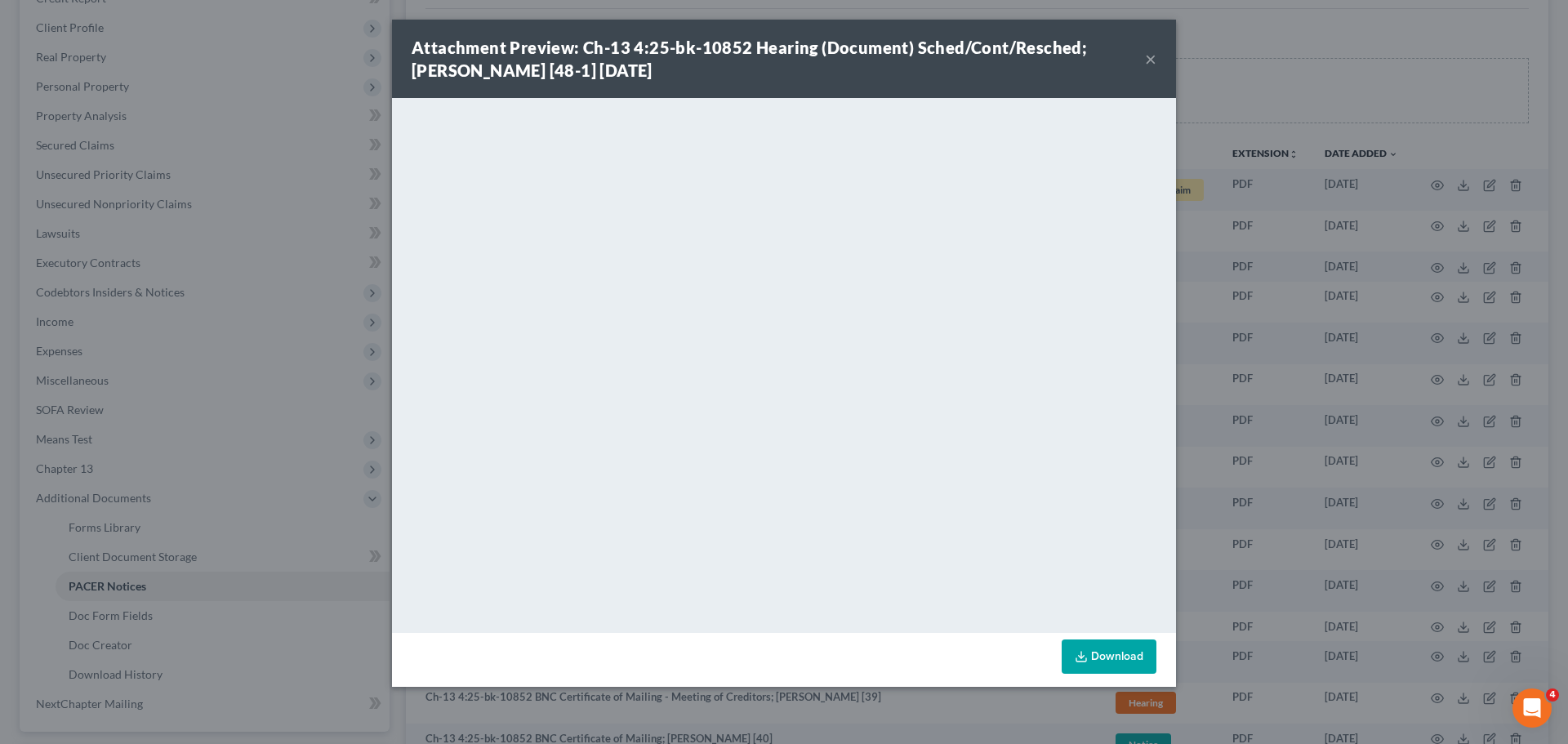
click at [1155, 56] on button "×" at bounding box center [1151, 58] width 11 height 19
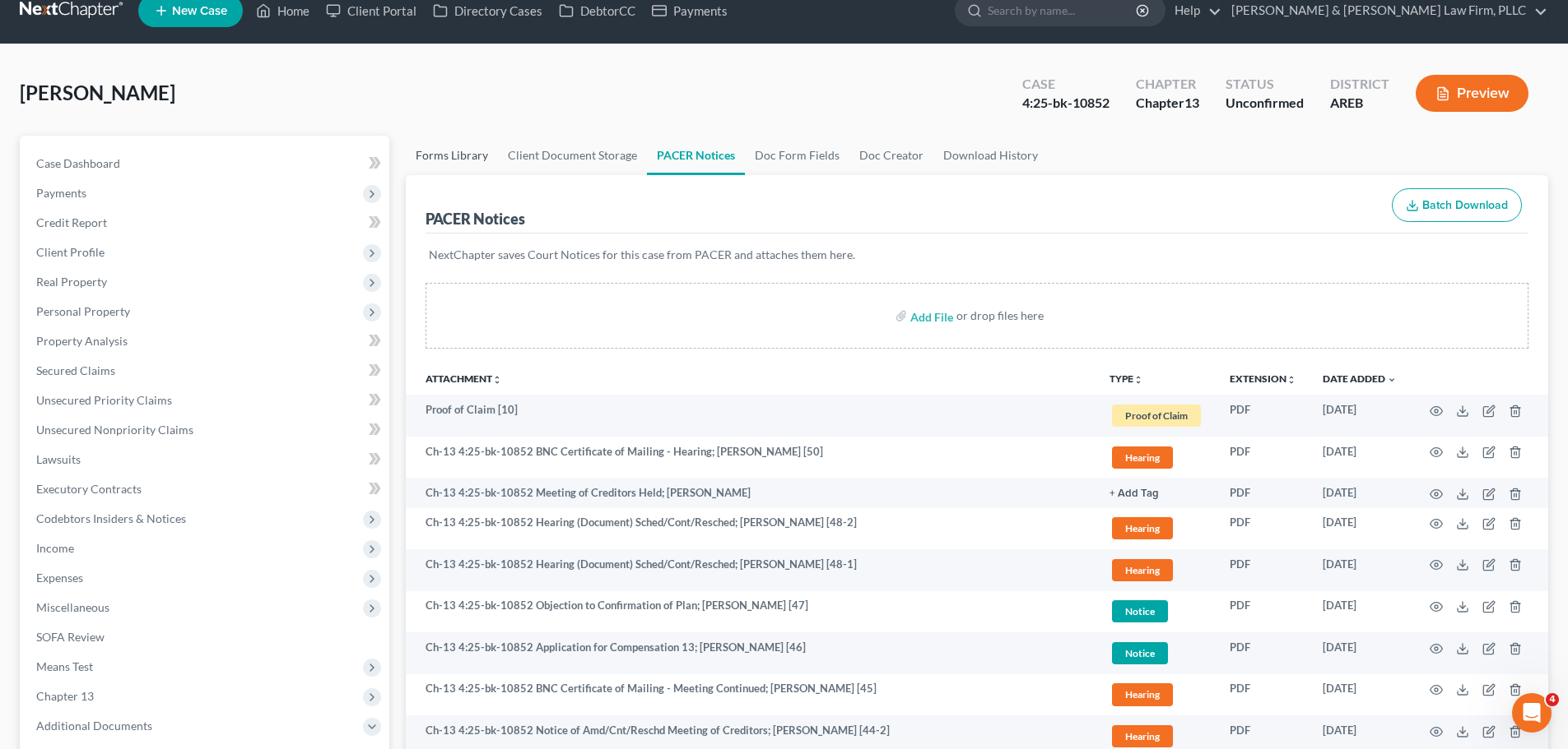
scroll to position [0, 0]
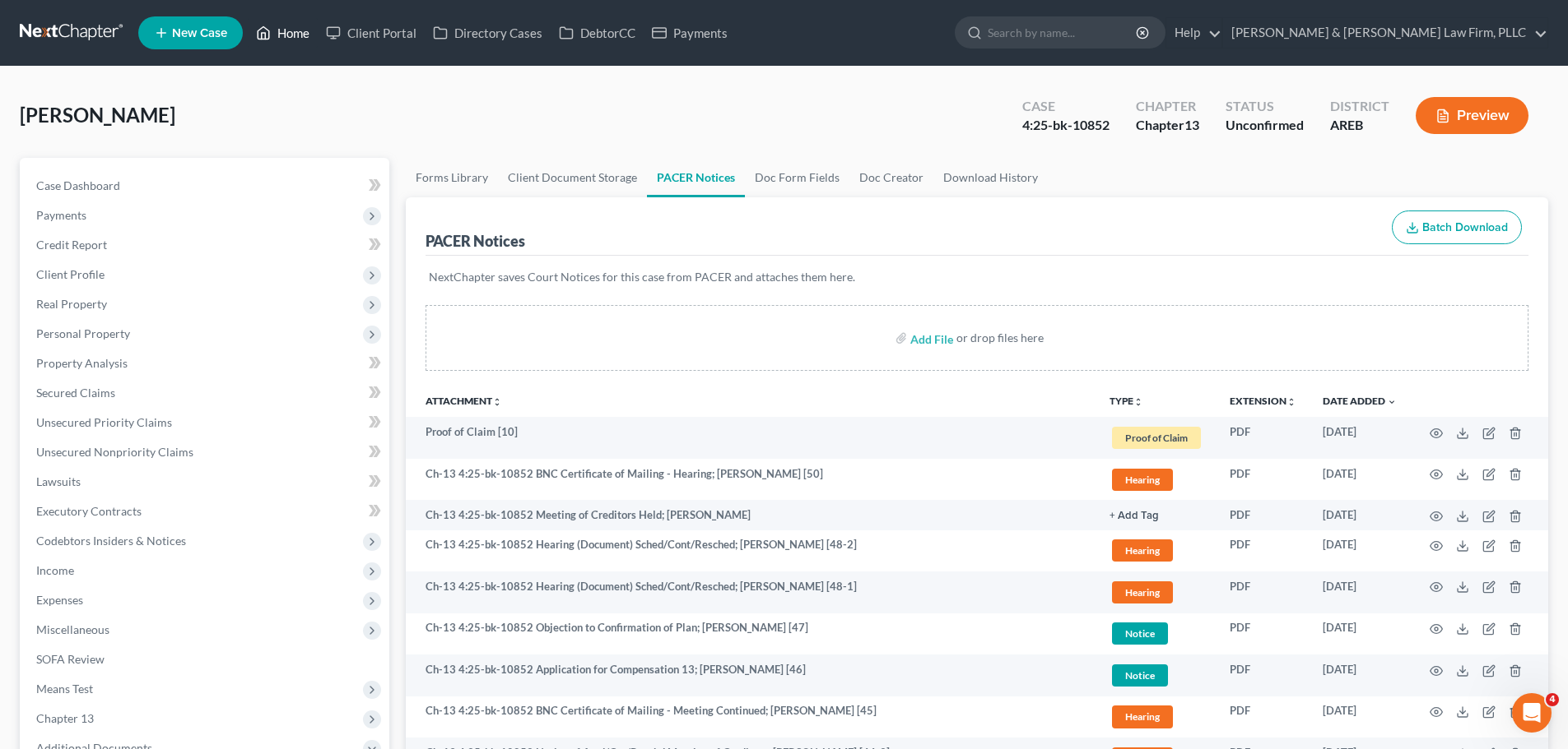
click at [271, 35] on icon at bounding box center [263, 32] width 15 height 19
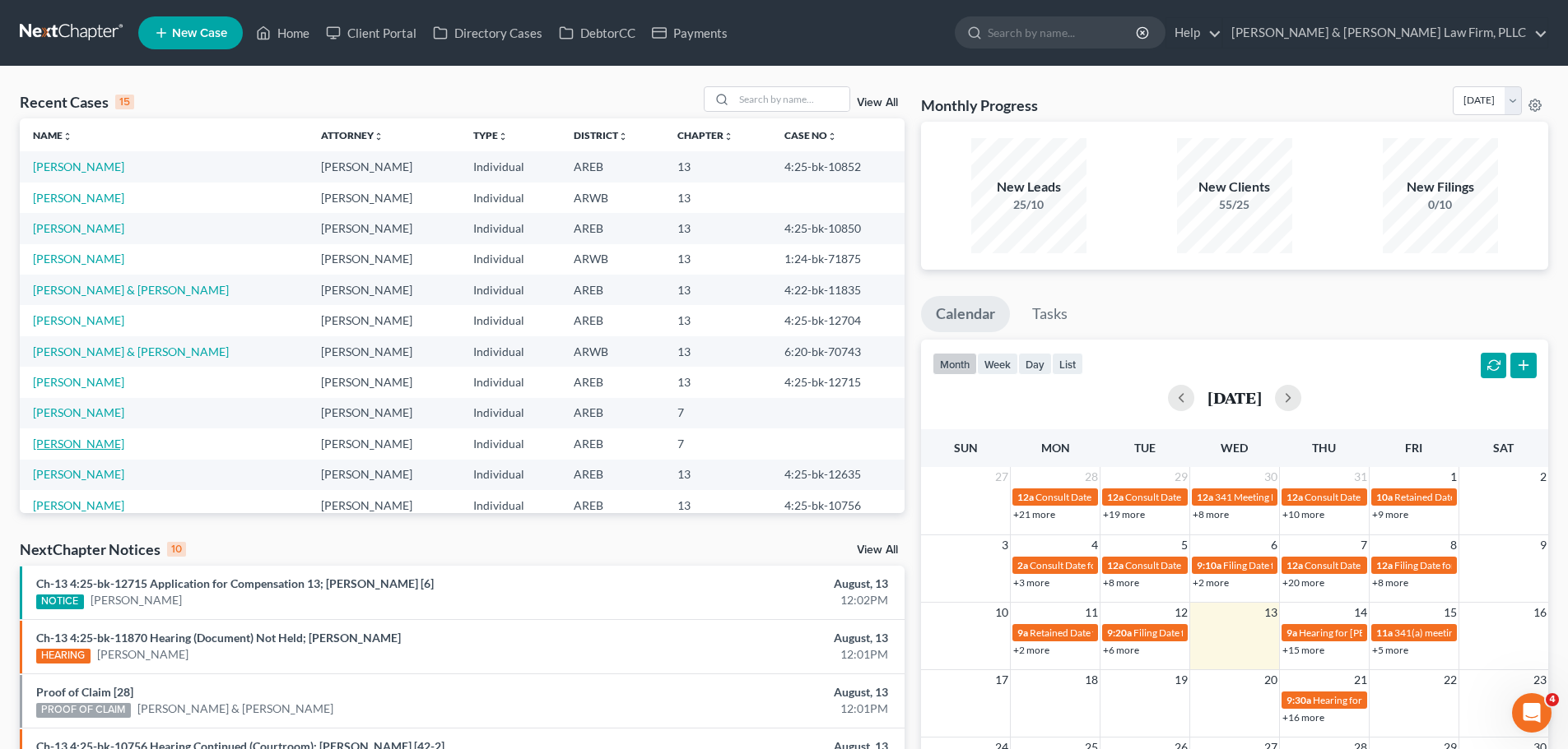
click at [98, 441] on link "[PERSON_NAME]" at bounding box center [79, 443] width 91 height 14
select select "6"
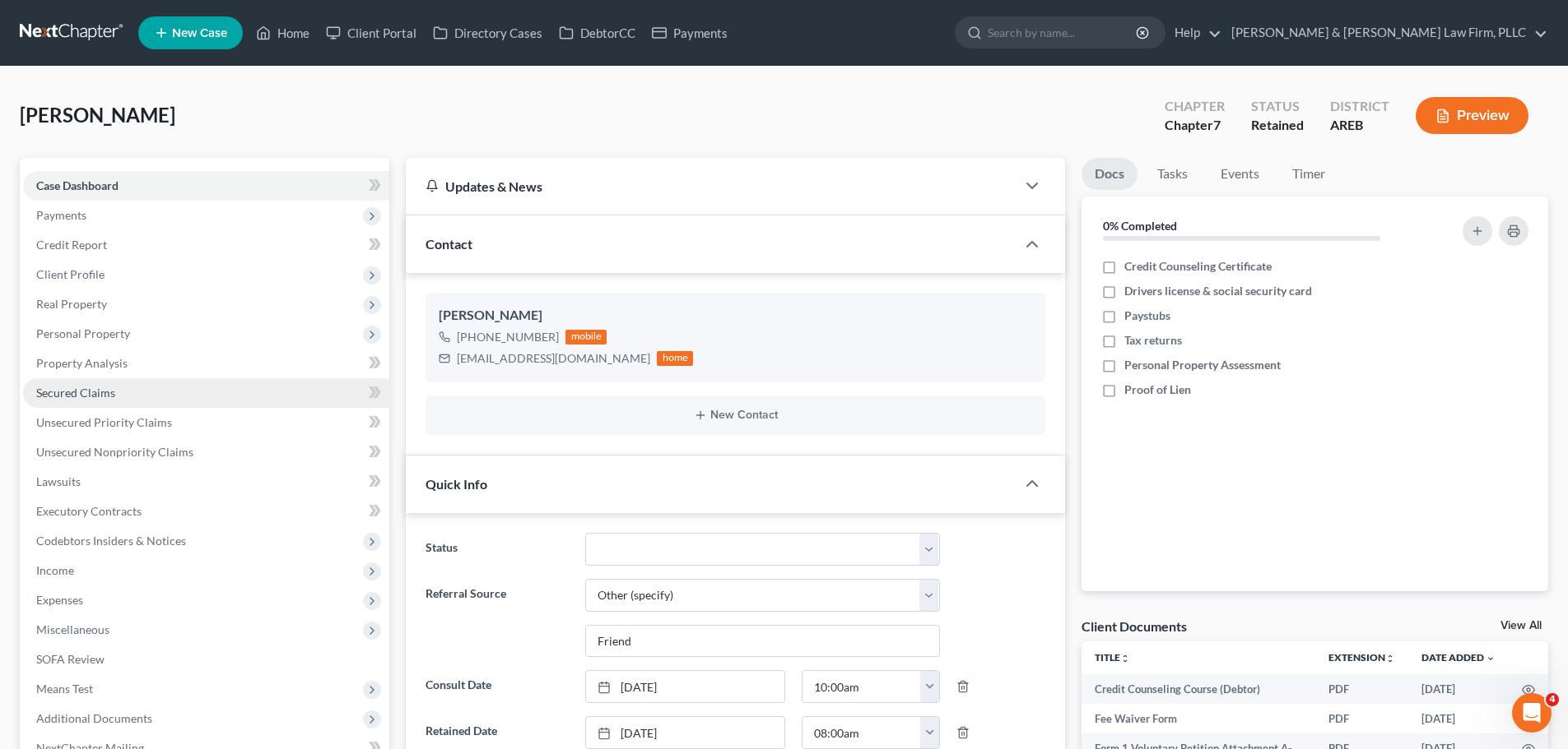
click at [70, 403] on link "Secured Claims" at bounding box center [206, 393] width 366 height 30
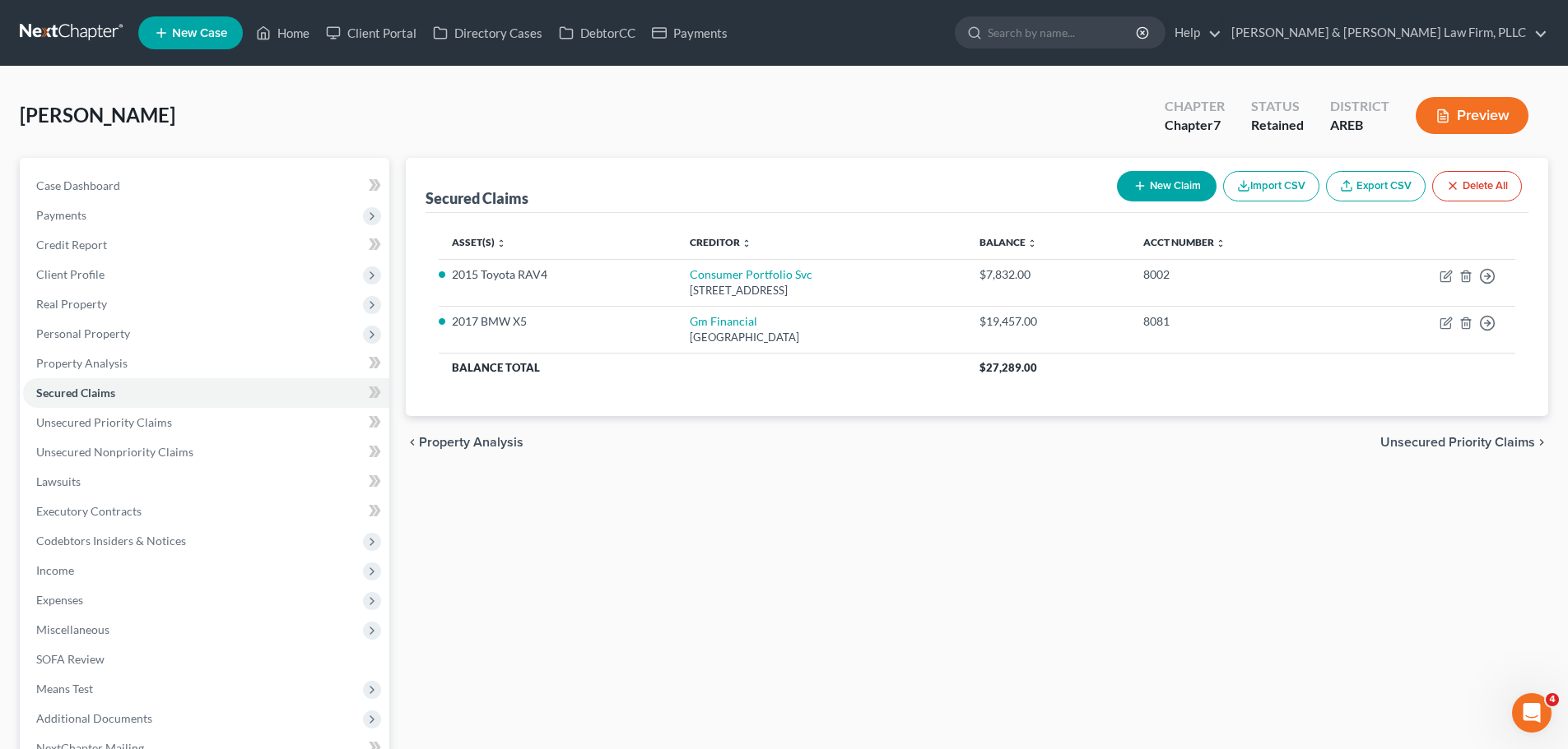
click at [1426, 440] on span "Unsecured Priority Claims" at bounding box center [1457, 442] width 154 height 13
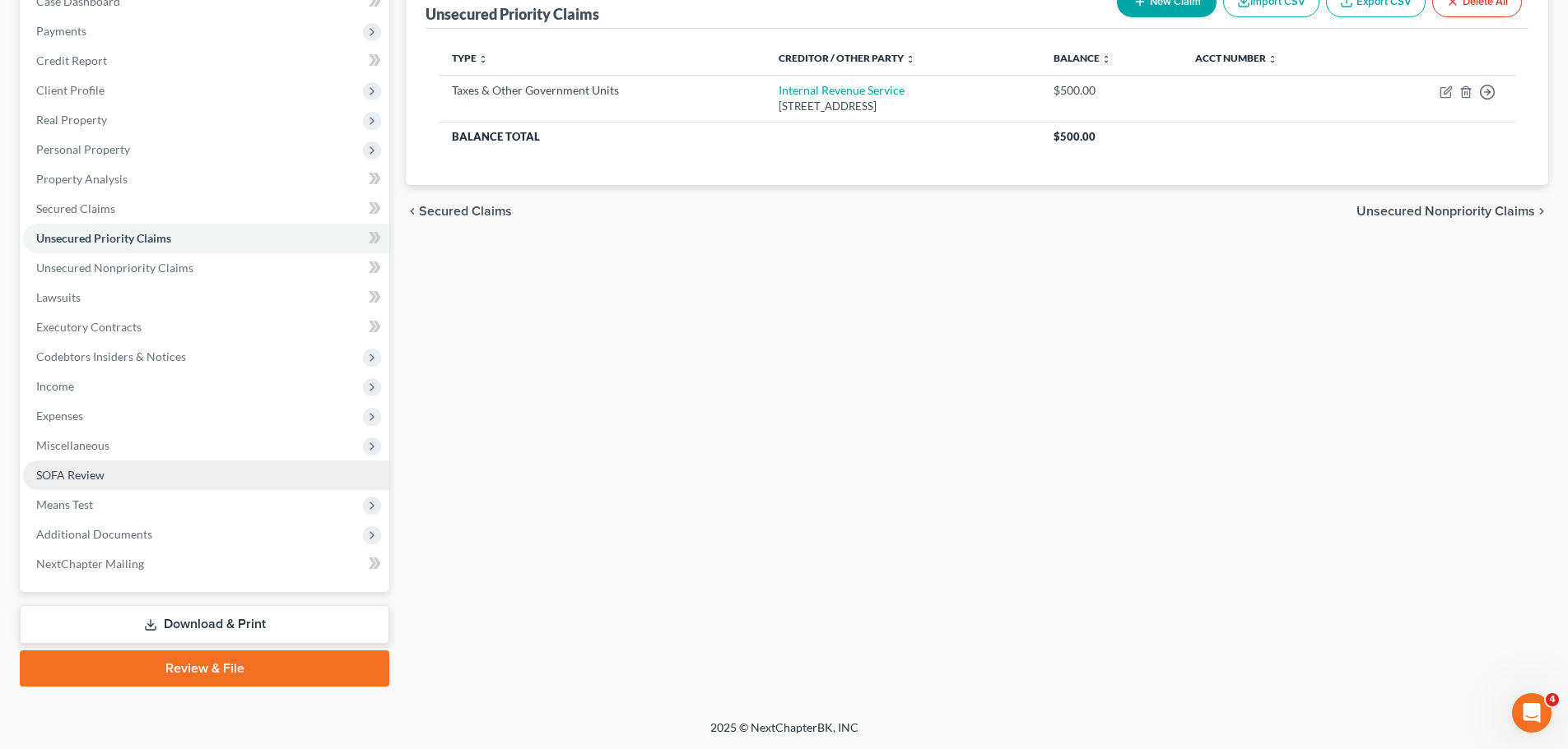
click at [107, 477] on link "SOFA Review" at bounding box center [206, 476] width 366 height 30
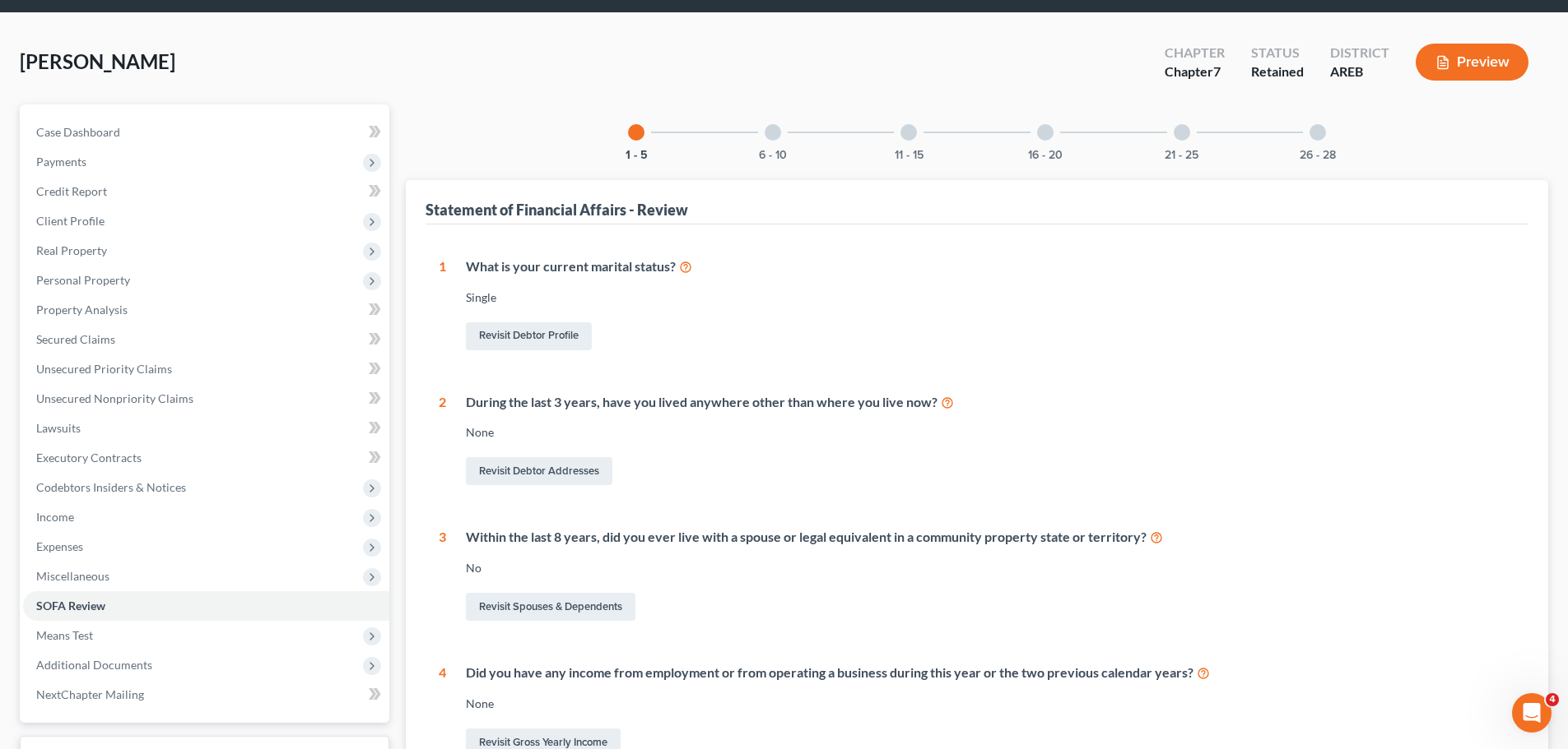
scroll to position [82, 0]
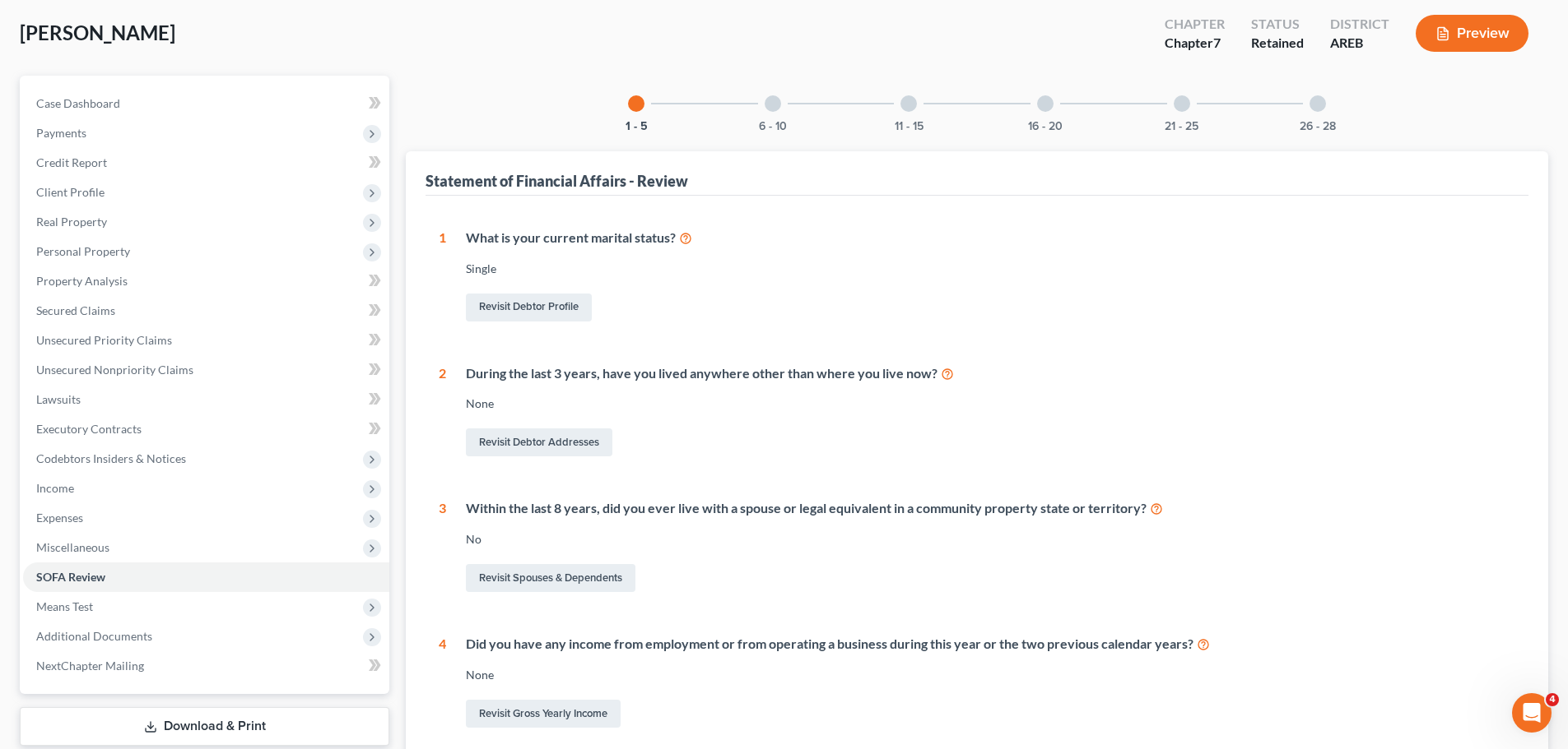
click at [772, 182] on div "Statement of Financial Affairs - Review" at bounding box center [978, 174] width 1103 height 44
click at [778, 110] on div at bounding box center [773, 103] width 17 height 17
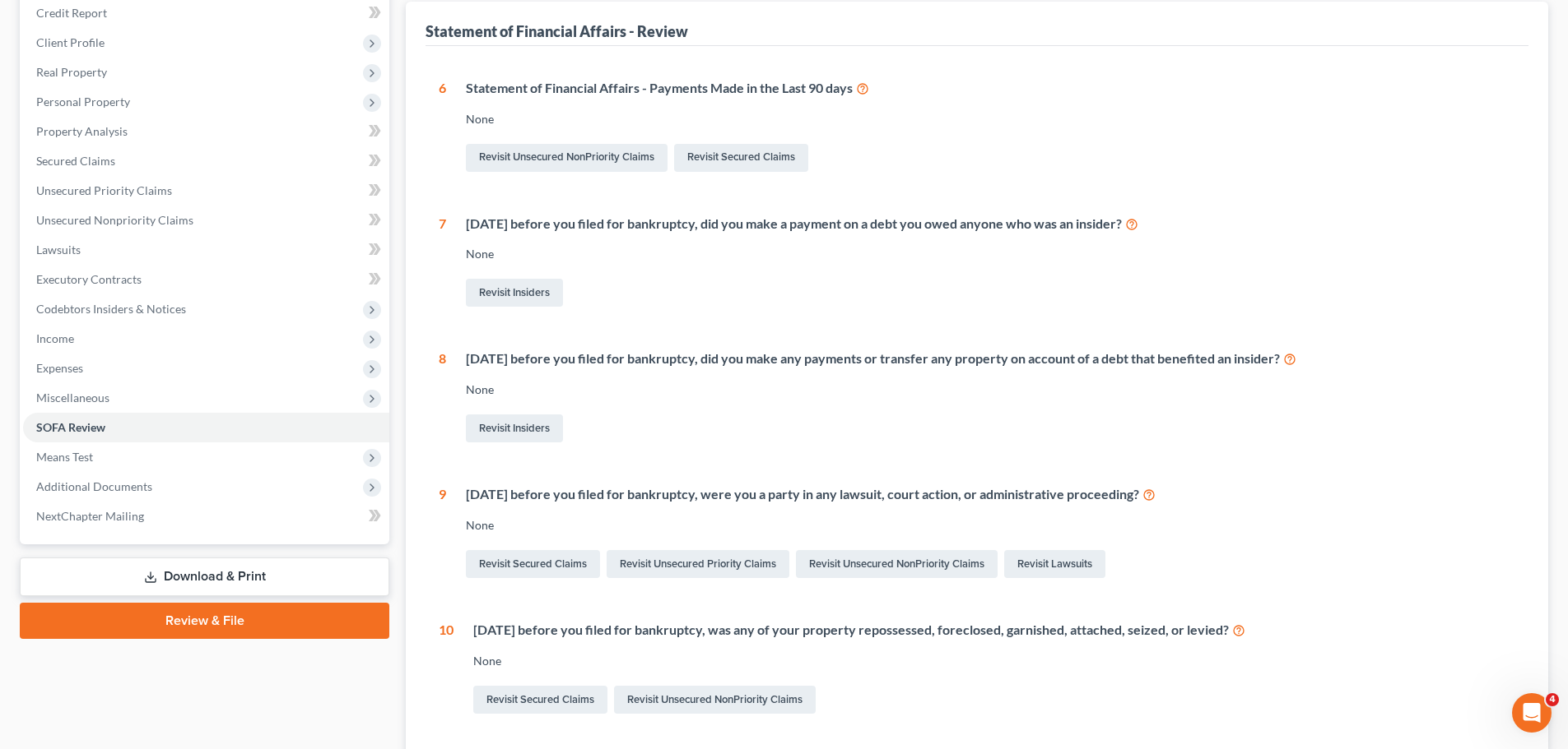
scroll to position [0, 0]
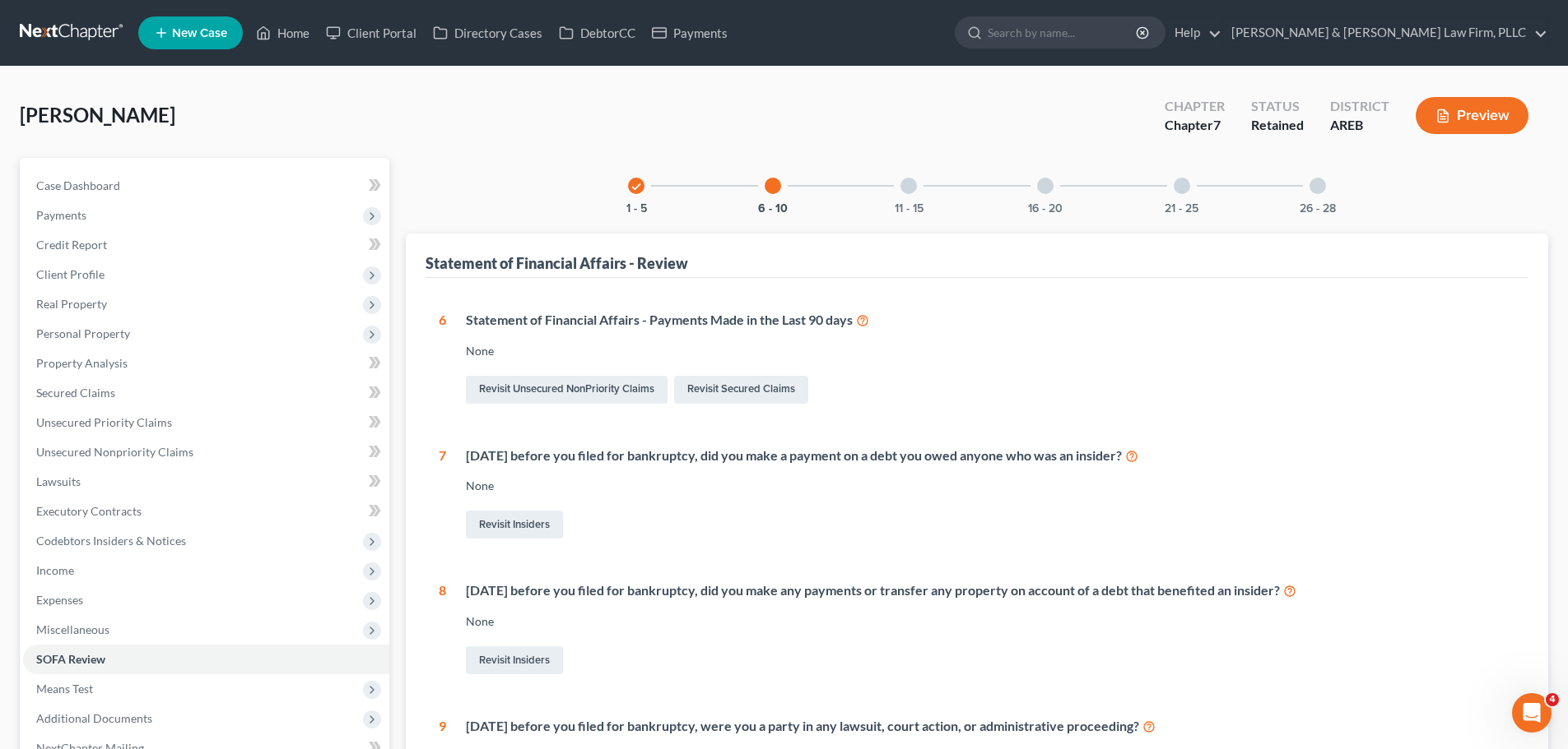
click at [903, 199] on div "11 - 15" at bounding box center [908, 186] width 56 height 56
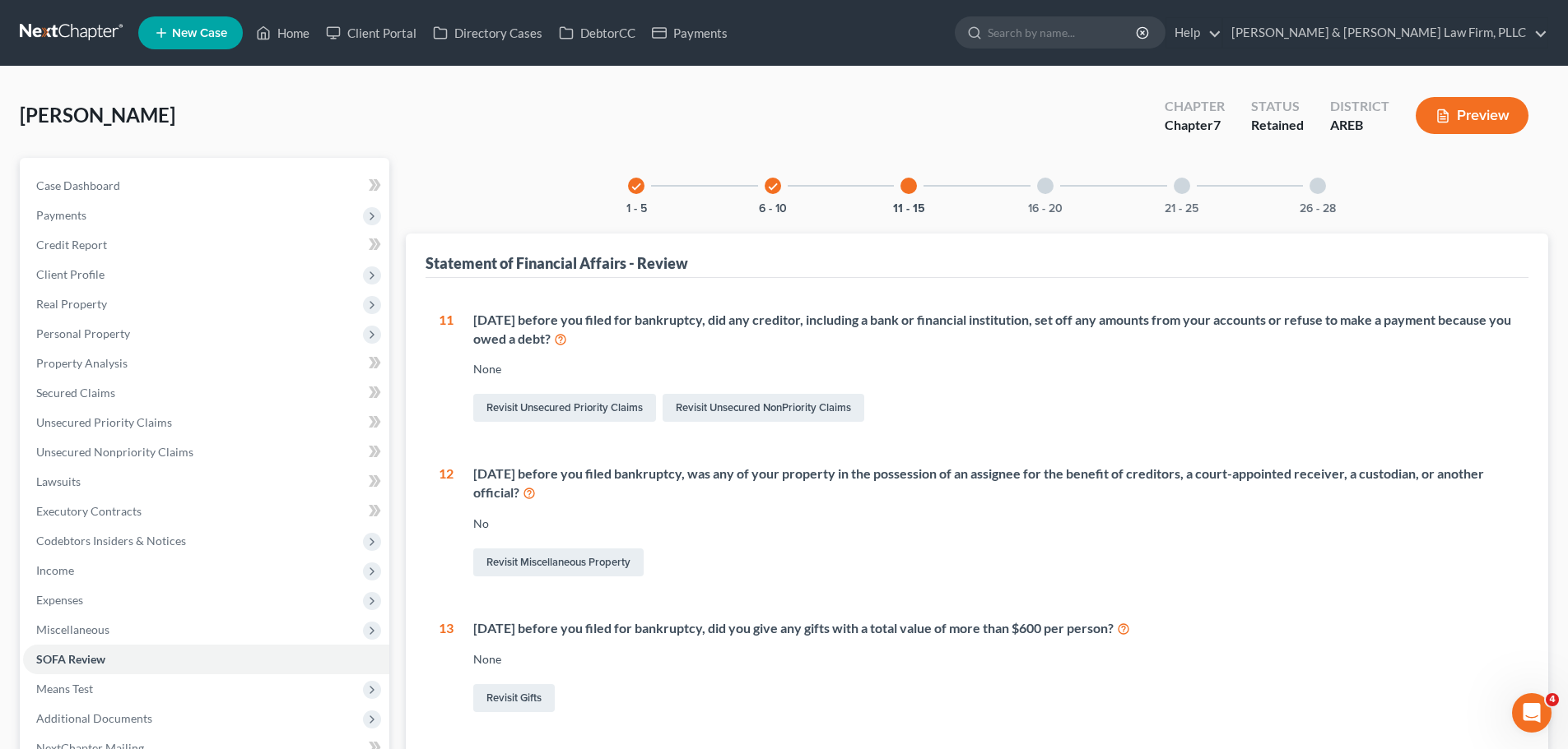
click at [1043, 194] on div "16 - 20" at bounding box center [1045, 186] width 56 height 56
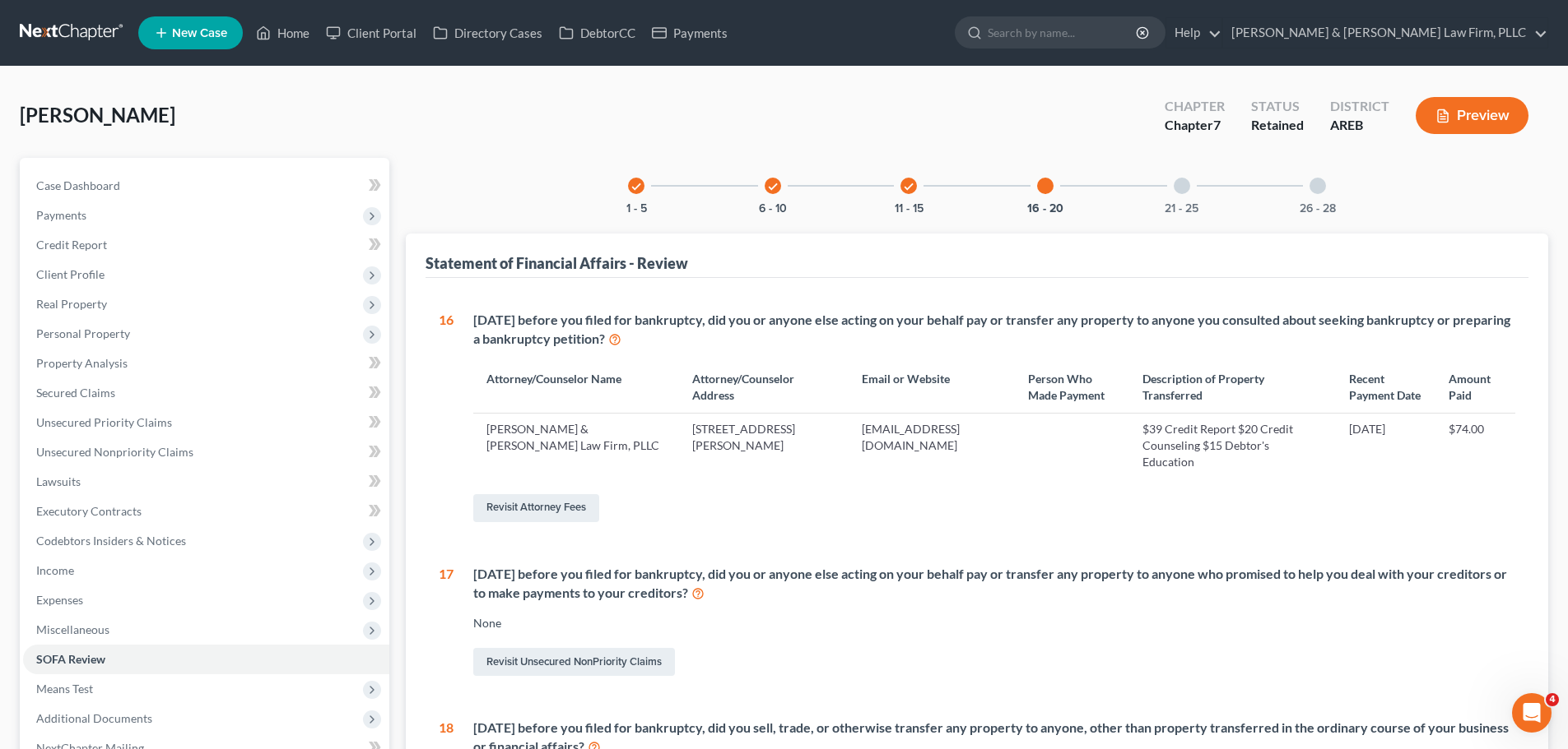
click at [1169, 197] on div "21 - 25" at bounding box center [1182, 186] width 56 height 56
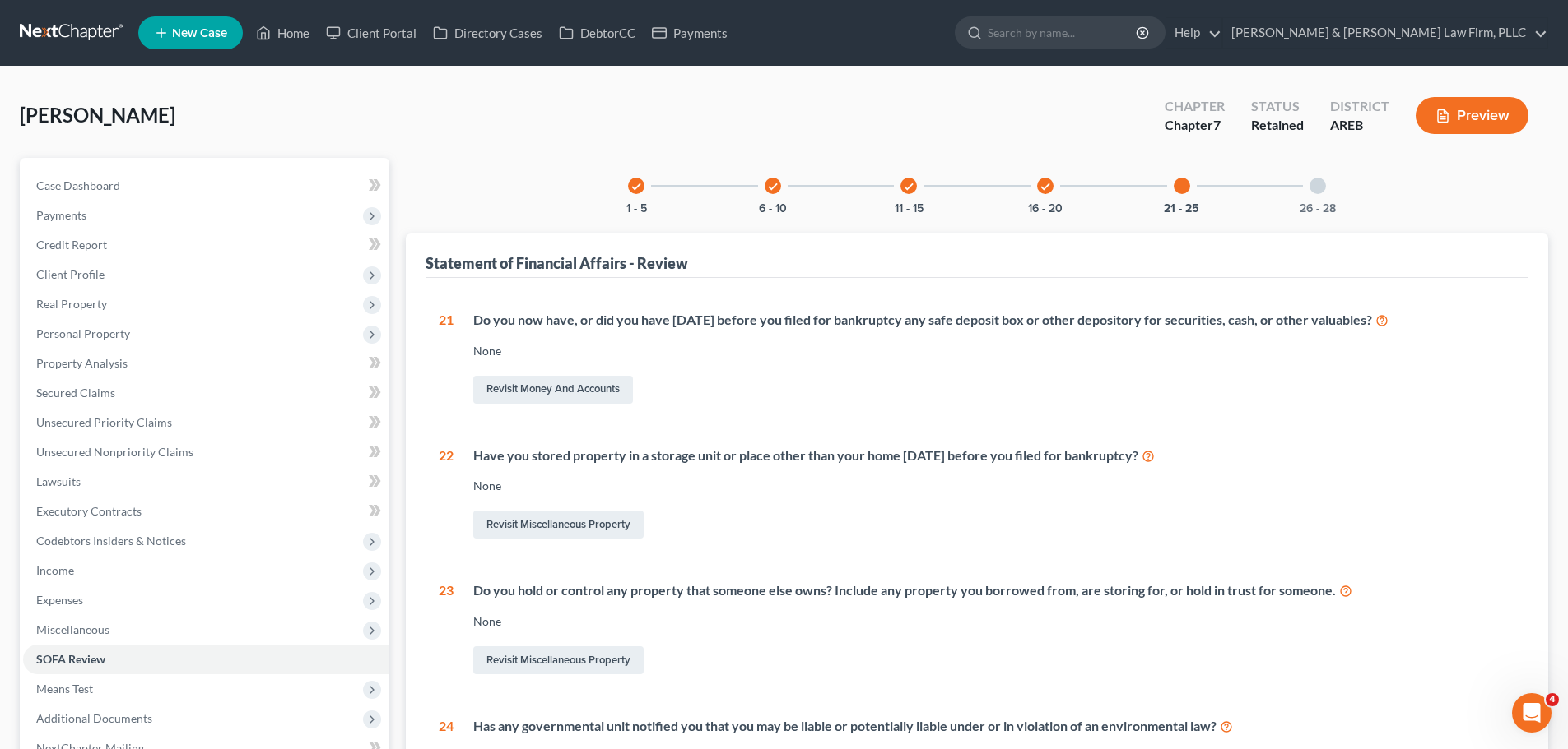
click at [1314, 195] on div "26 - 28" at bounding box center [1318, 186] width 56 height 56
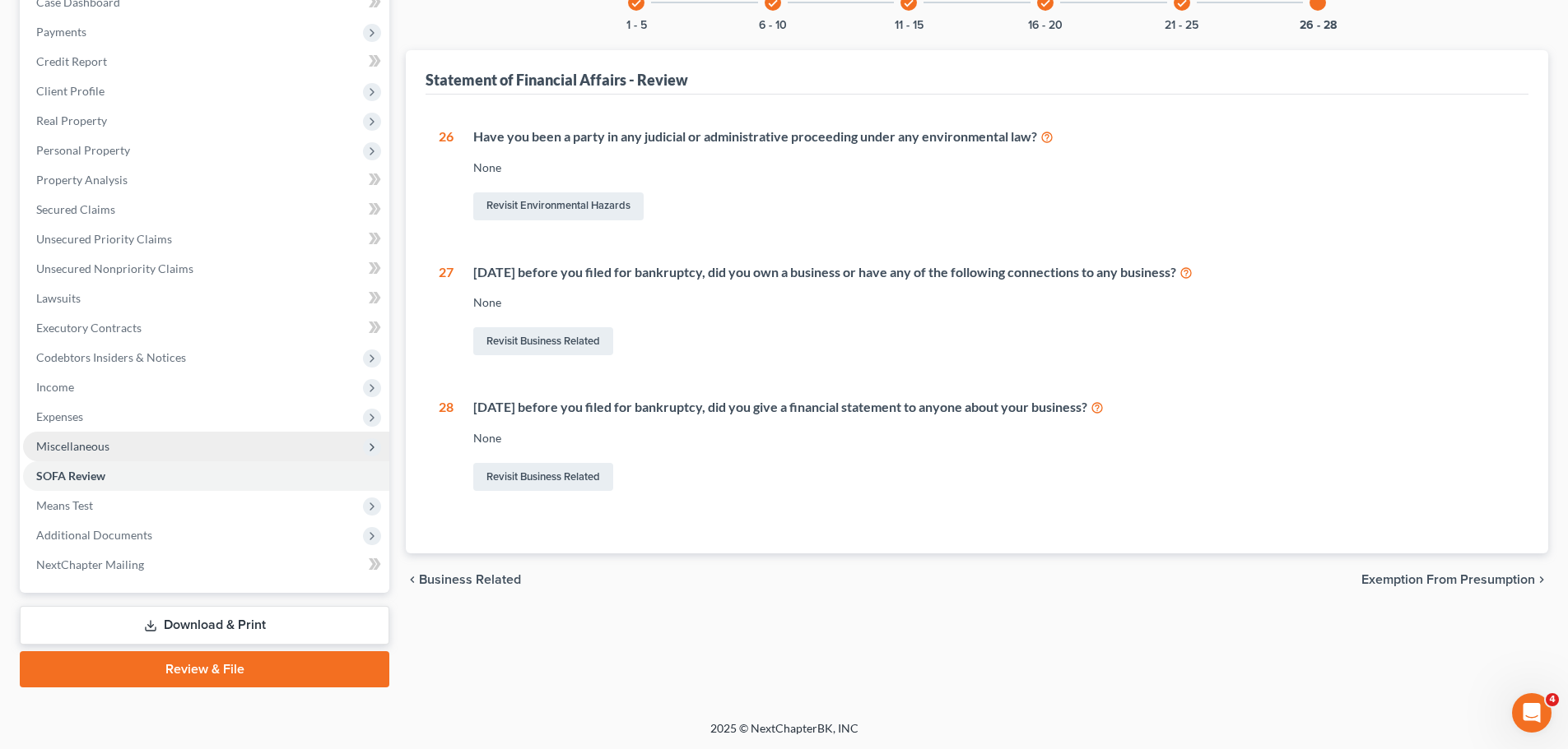
scroll to position [185, 0]
click at [191, 614] on link "Download & Print" at bounding box center [204, 625] width 370 height 39
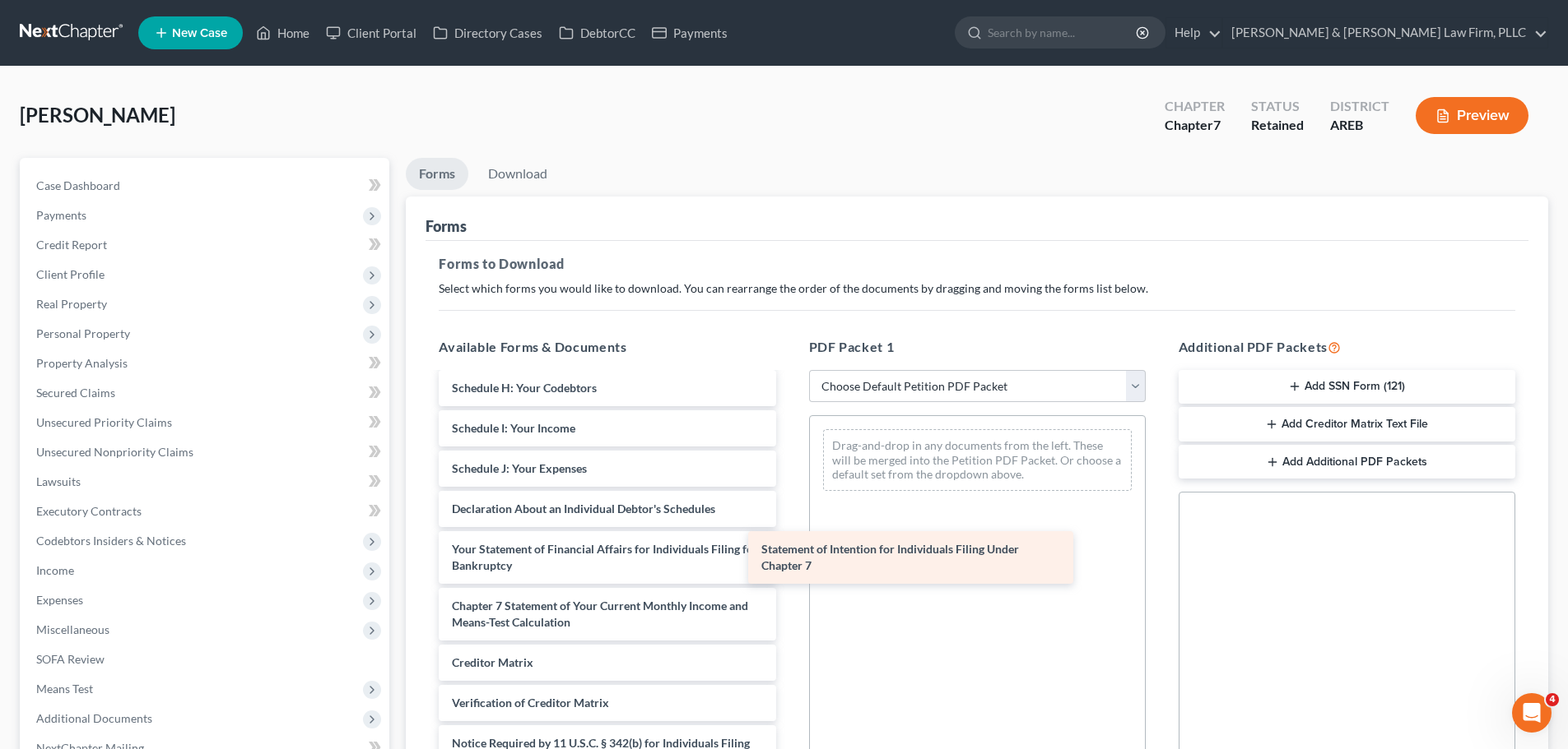
scroll to position [545, 0]
drag, startPoint x: 578, startPoint y: 590, endPoint x: 913, endPoint y: 553, distance: 337.0
click at [788, 558] on div "Statement of Intention for Individuals Filing Under Chapter 7 Credit Counseling…" at bounding box center [607, 324] width 363 height 989
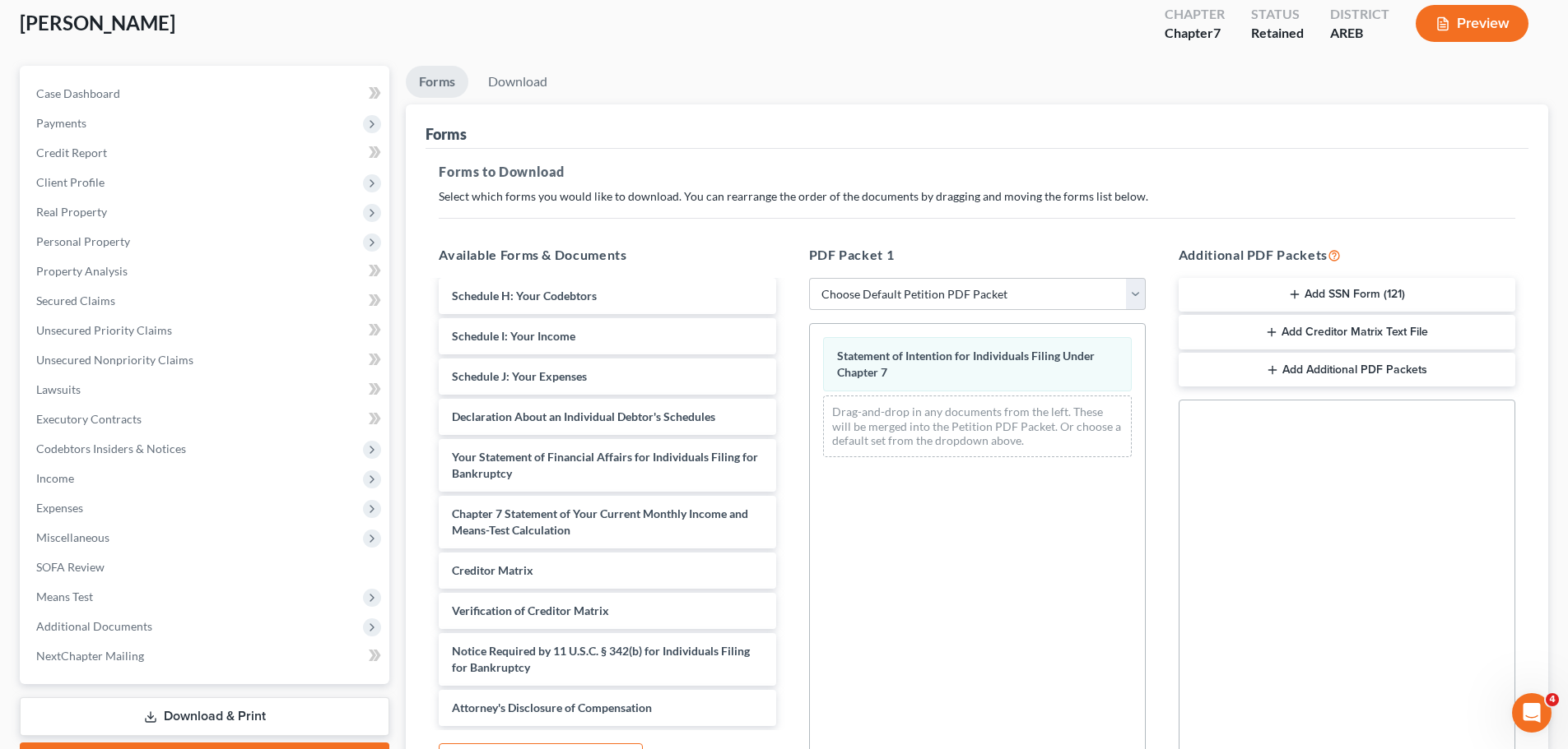
scroll to position [267, 0]
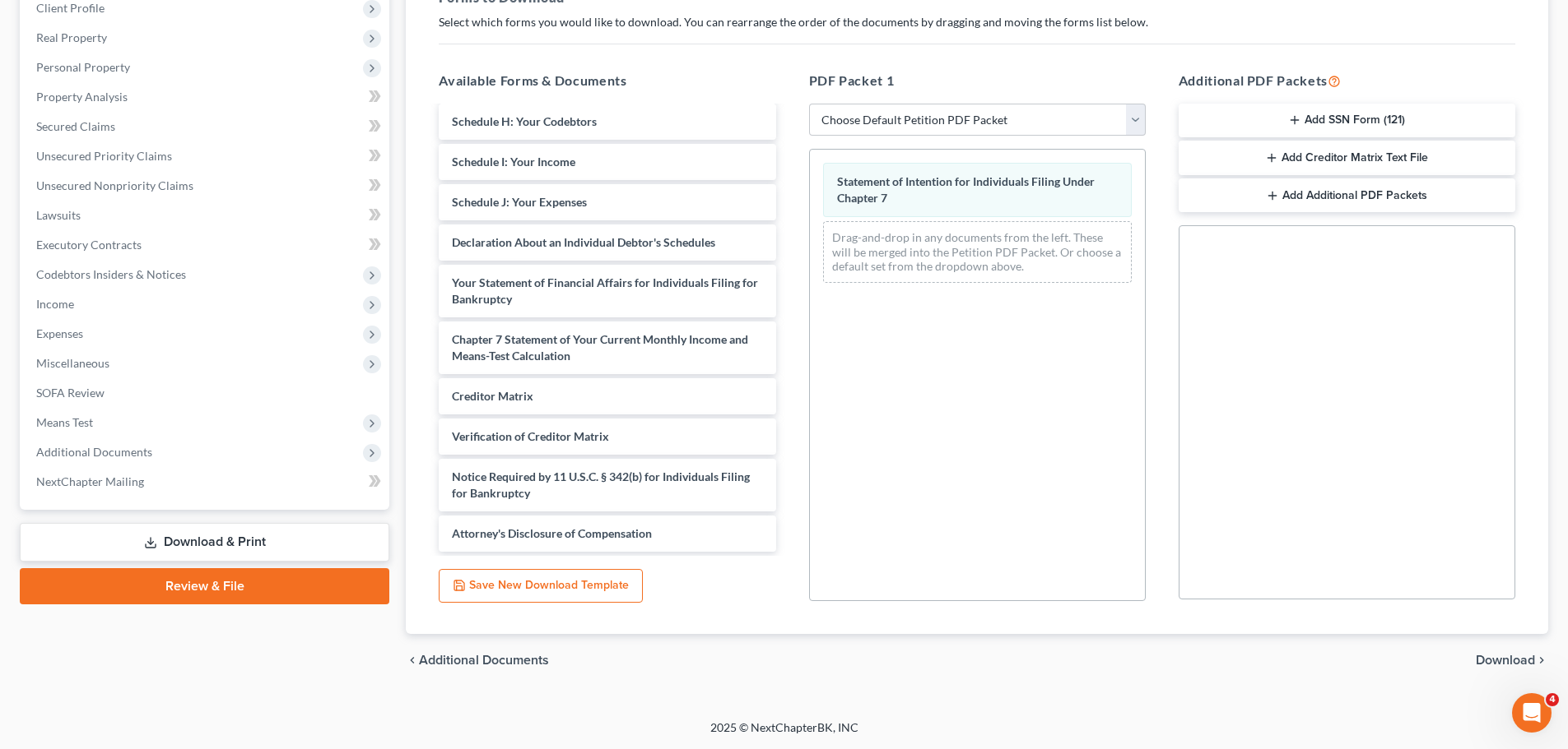
click at [1511, 659] on span "Download" at bounding box center [1505, 660] width 59 height 13
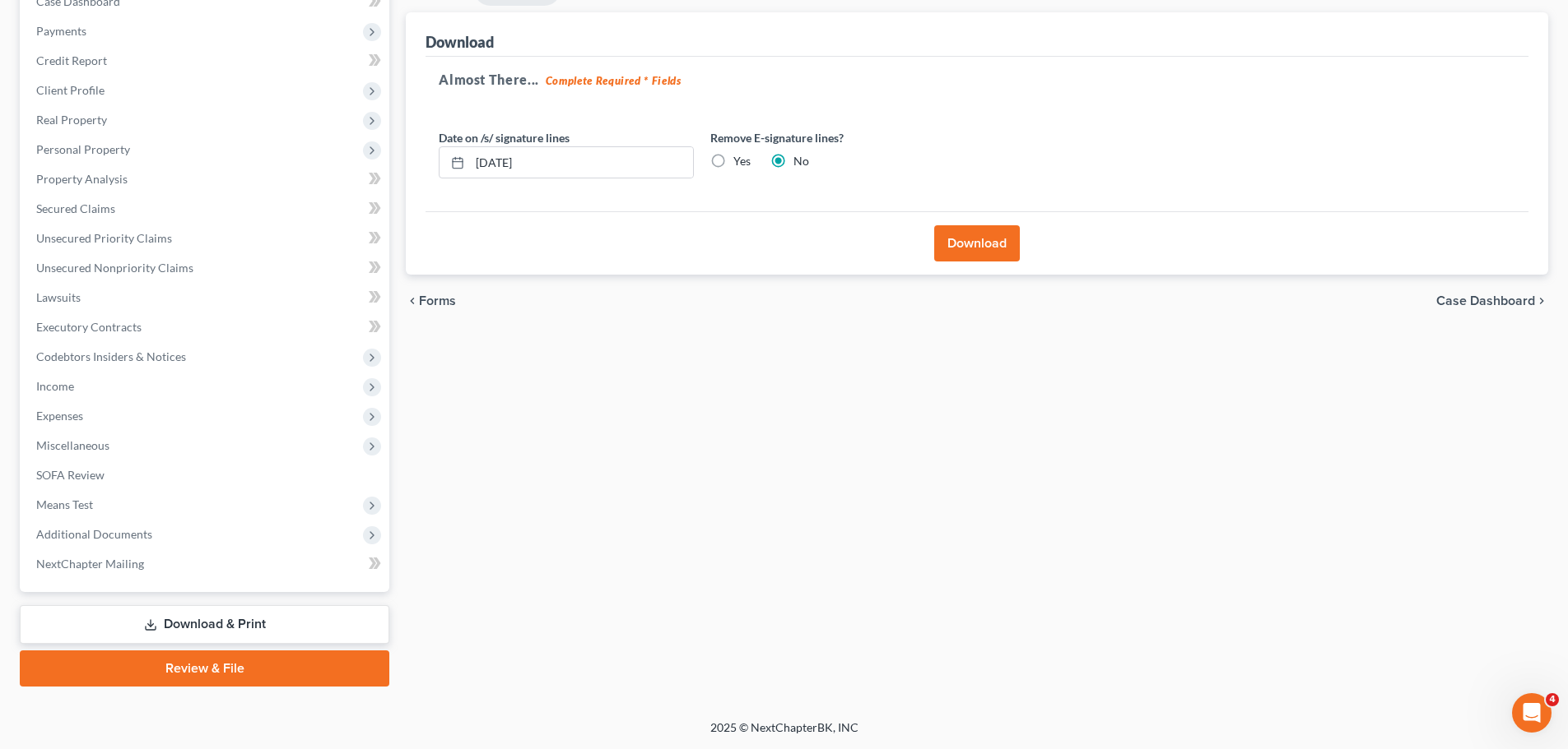
scroll to position [185, 0]
click at [976, 240] on button "Download" at bounding box center [977, 243] width 86 height 36
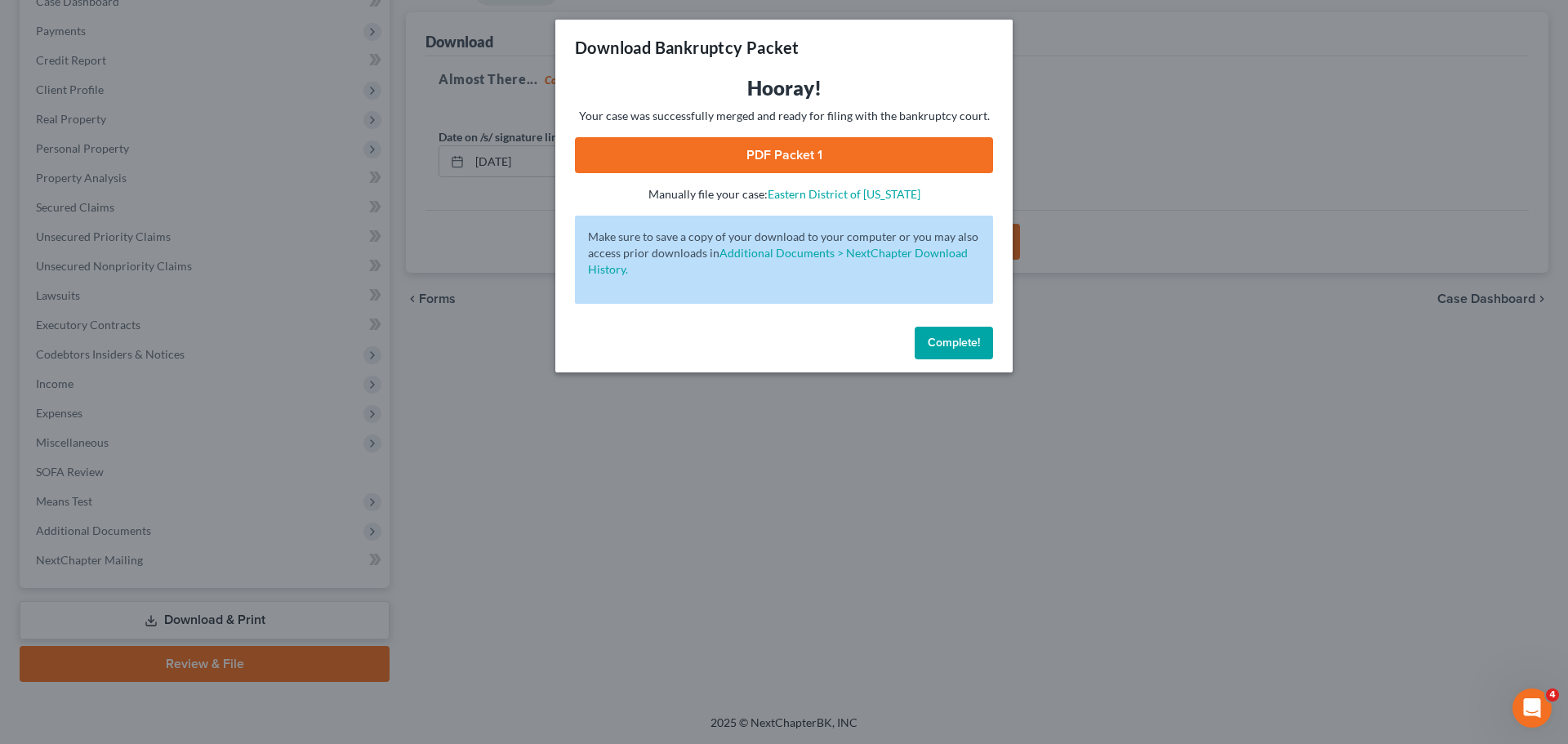
click at [749, 167] on link "PDF Packet 1" at bounding box center [784, 155] width 418 height 36
click at [1096, 318] on div "Download Bankruptcy Packet Hooray! Your case was successfully merged and ready …" at bounding box center [784, 372] width 1568 height 744
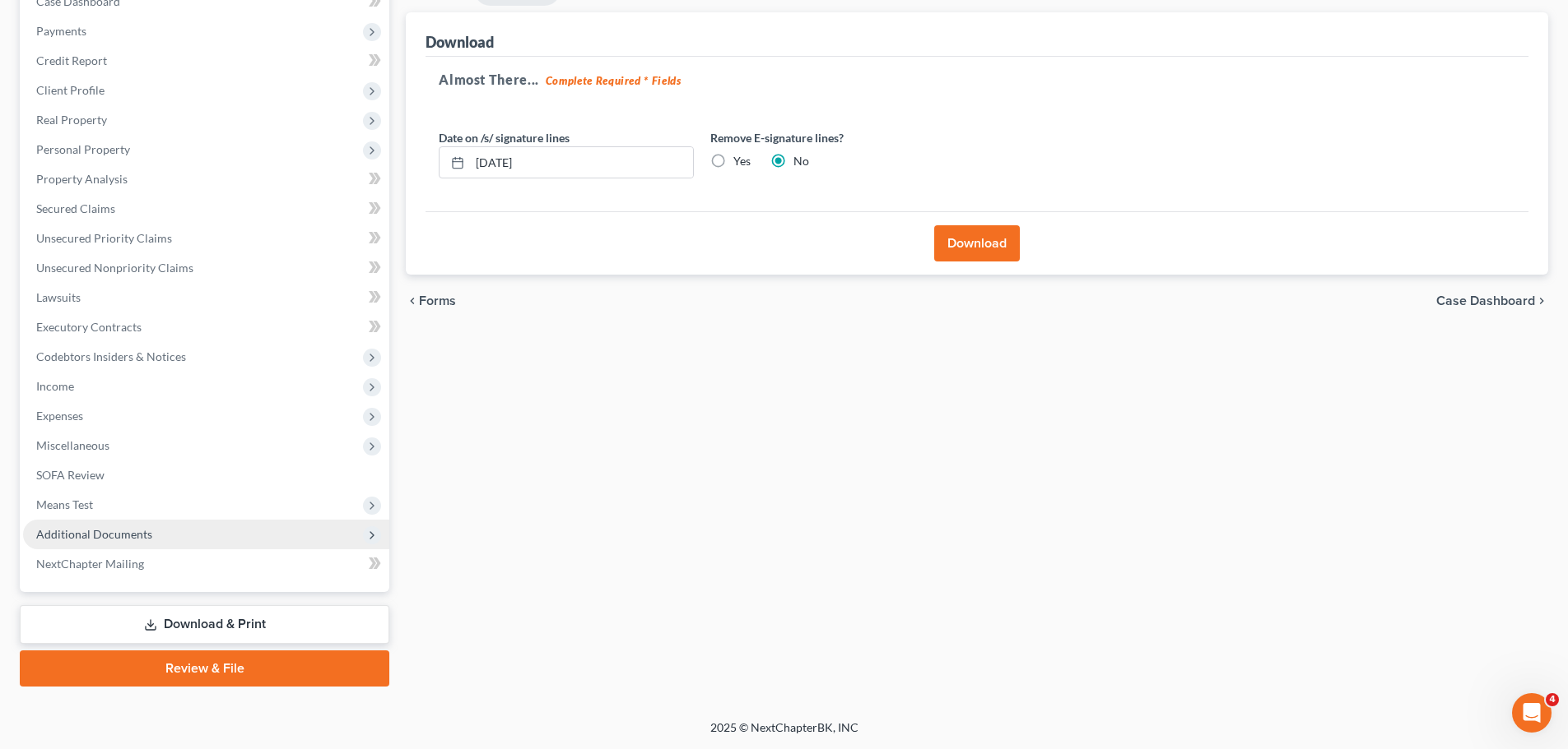
click at [157, 526] on span "Additional Documents" at bounding box center [206, 535] width 366 height 30
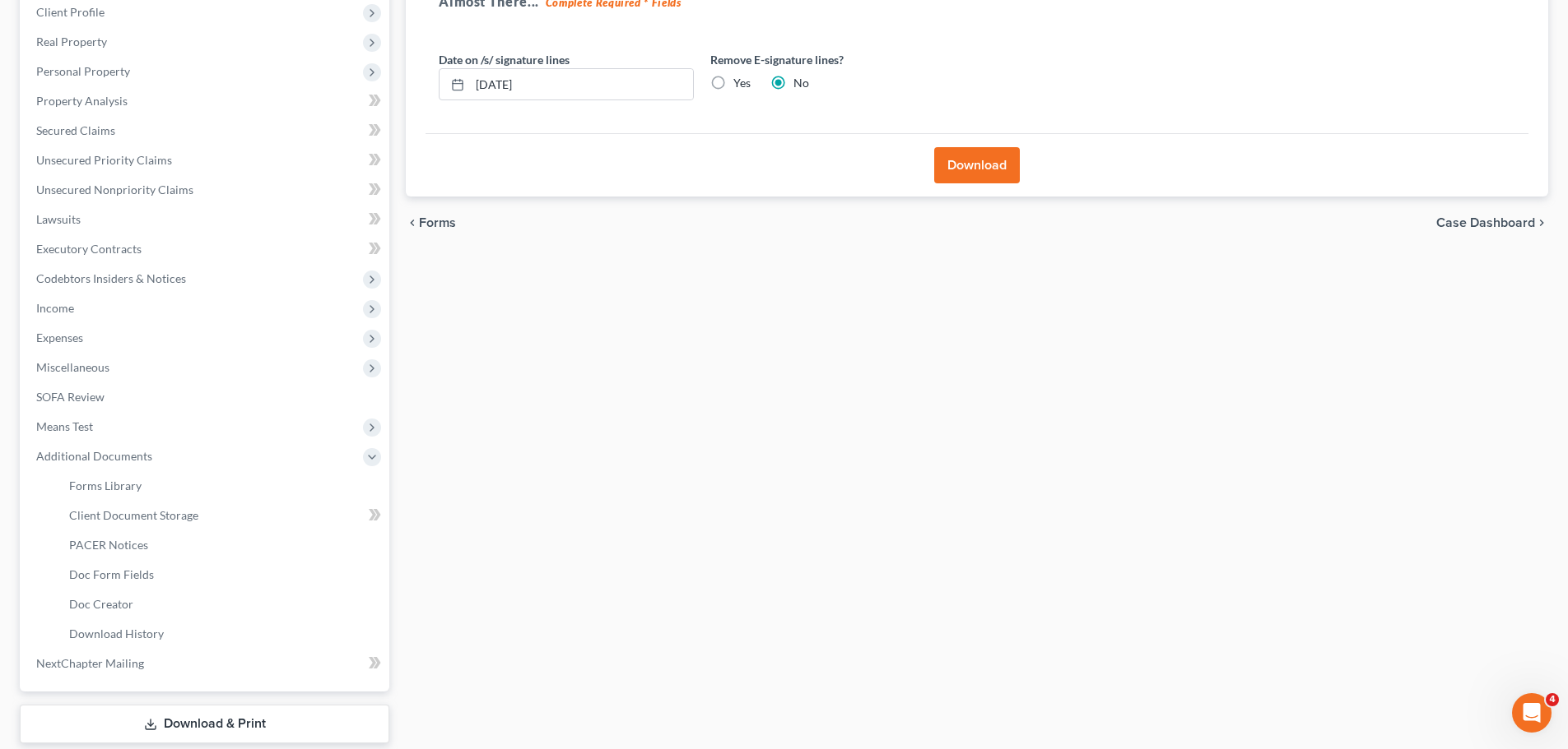
scroll to position [19, 0]
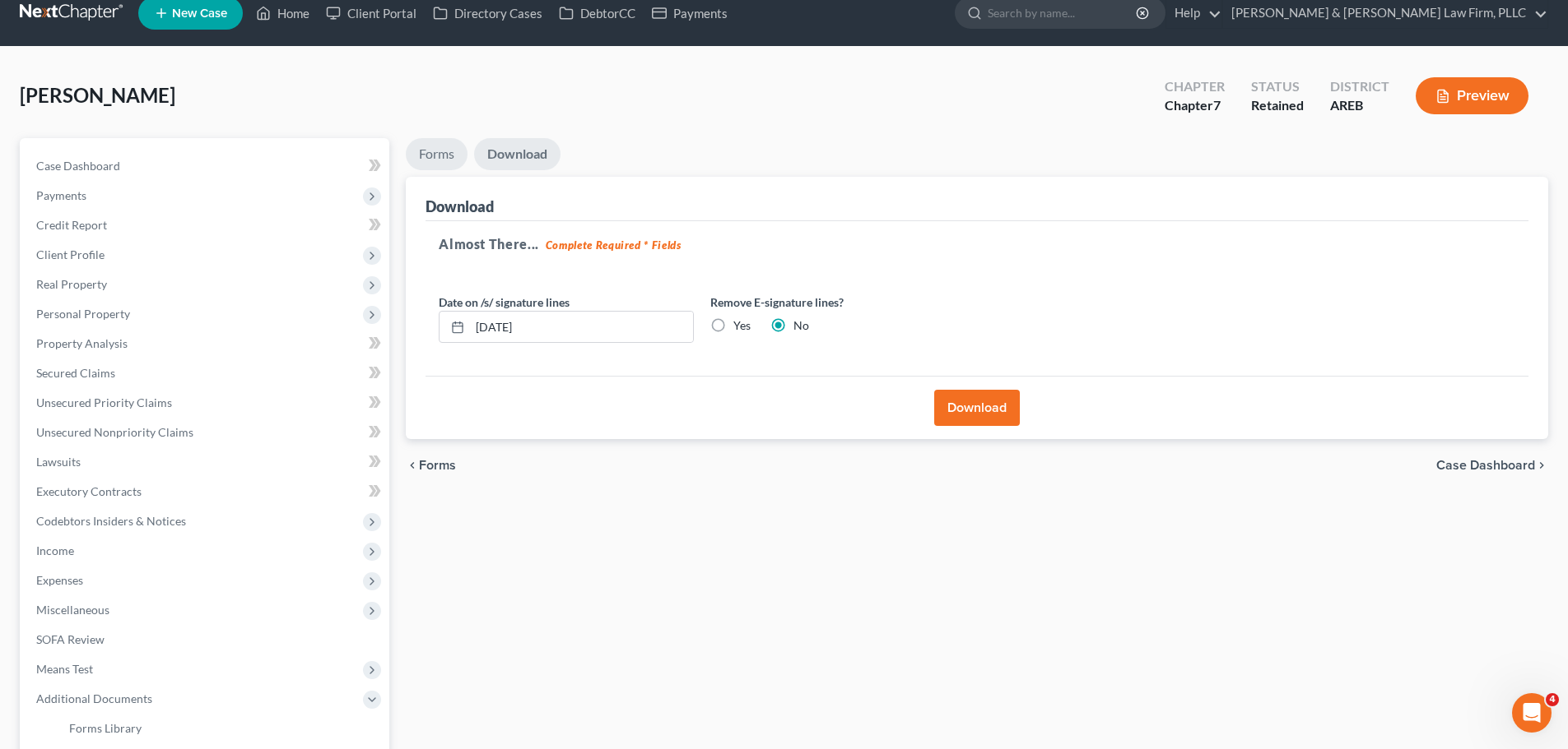
click at [448, 157] on link "Forms" at bounding box center [436, 154] width 62 height 32
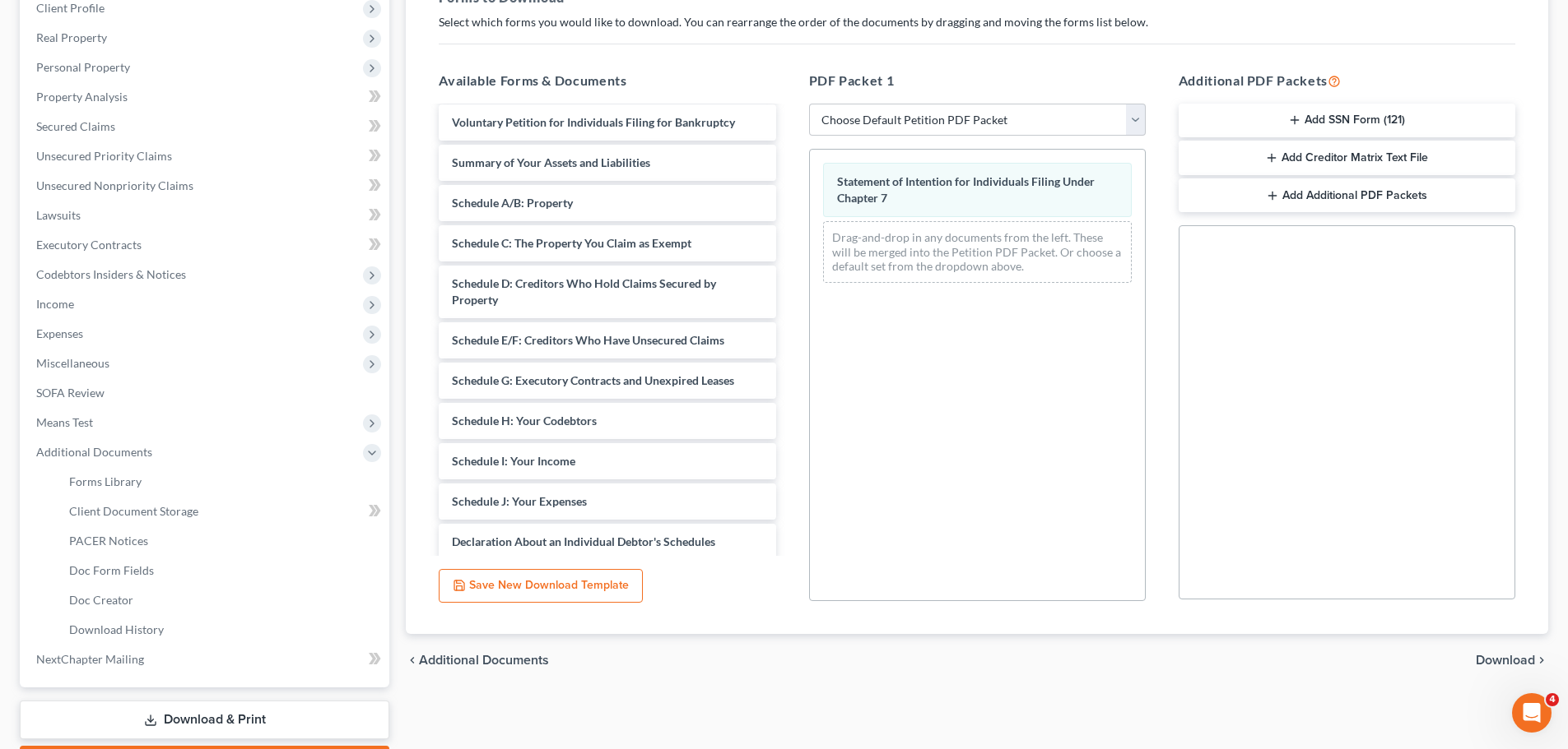
scroll to position [215, 0]
